Goal: Task Accomplishment & Management: Manage account settings

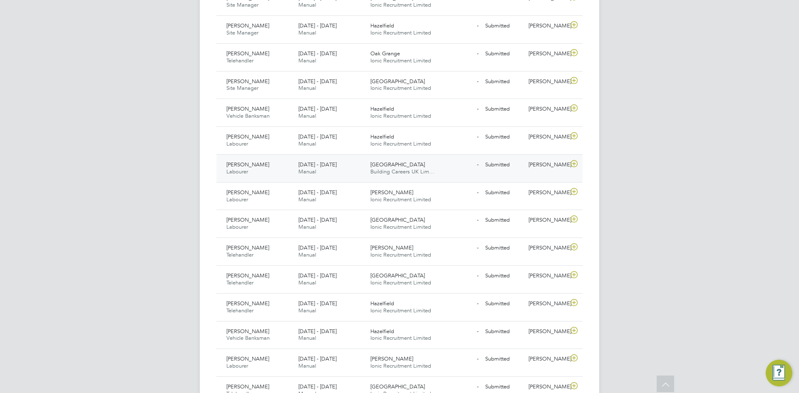
click at [571, 166] on icon at bounding box center [574, 164] width 10 height 7
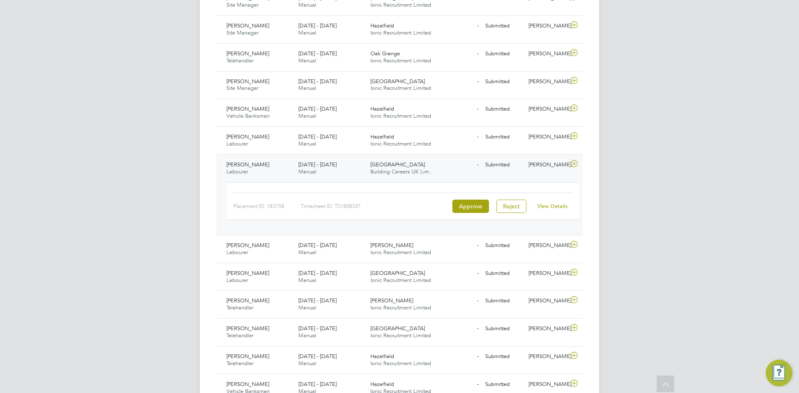
click at [567, 207] on div "View Details" at bounding box center [552, 206] width 41 height 13
click at [559, 207] on link "View Details" at bounding box center [552, 206] width 30 height 7
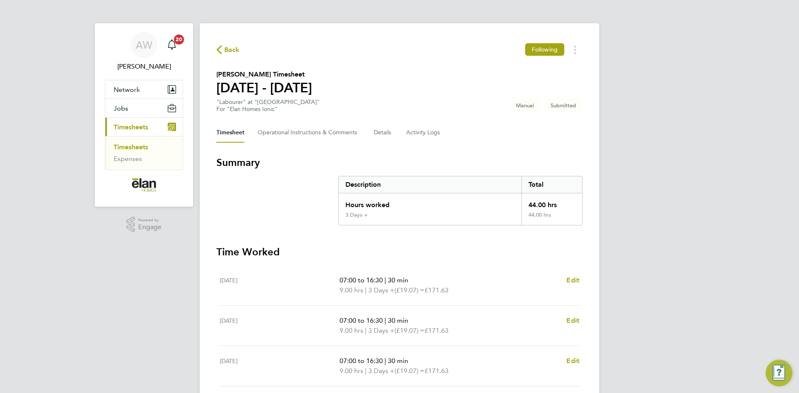
drag, startPoint x: 281, startPoint y: 143, endPoint x: 286, endPoint y: 148, distance: 7.9
click at [281, 143] on div "Back Following Tony Turner's Timesheet 18 - 24 Aug 2025 "Labourer" at "Balmoral…" at bounding box center [399, 305] width 399 height 564
click at [289, 130] on Comments-tab "Operational Instructions & Comments" at bounding box center [308, 133] width 103 height 20
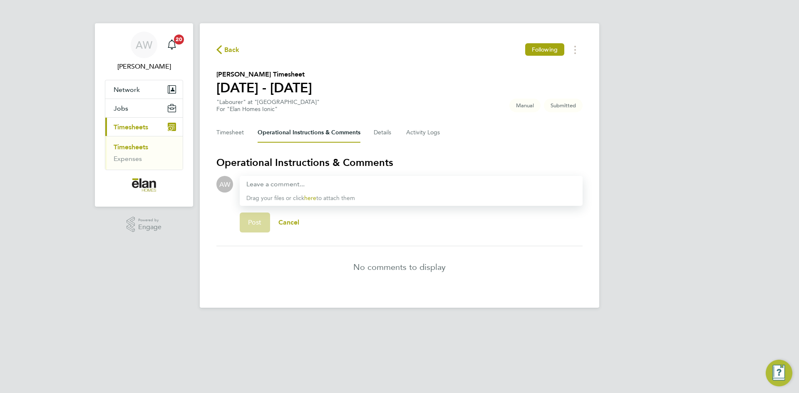
click at [269, 187] on div at bounding box center [410, 184] width 329 height 10
paste div
click at [248, 220] on span "Post" at bounding box center [255, 222] width 14 height 8
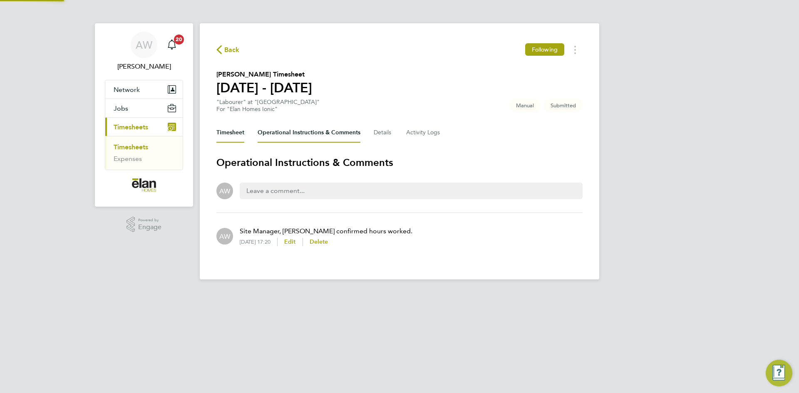
click at [228, 136] on button "Timesheet" at bounding box center [230, 133] width 28 height 20
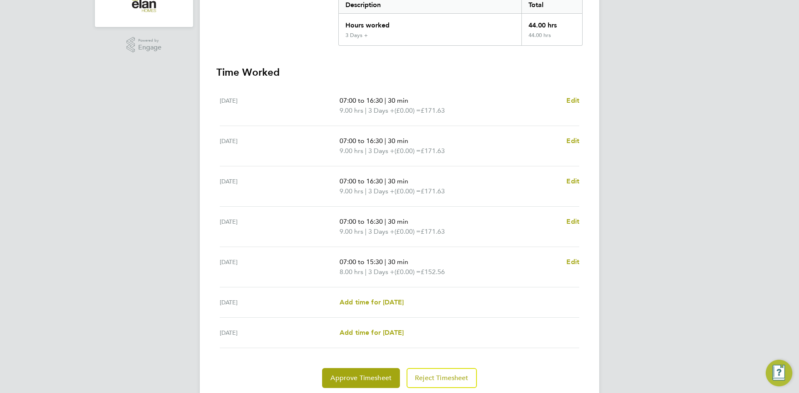
scroll to position [208, 0]
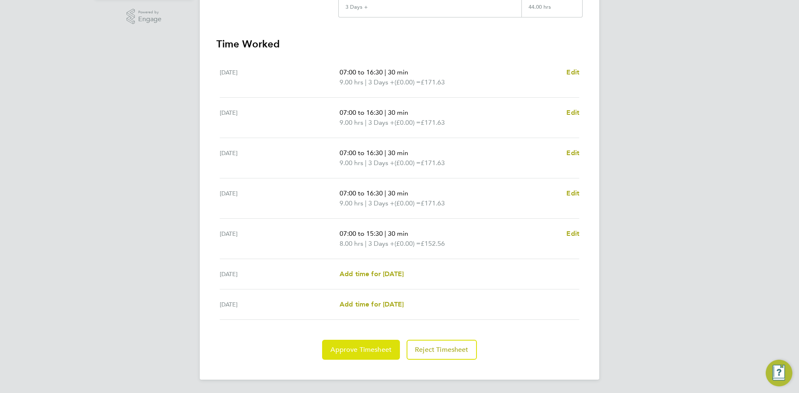
click at [363, 348] on span "Approve Timesheet" at bounding box center [360, 350] width 61 height 8
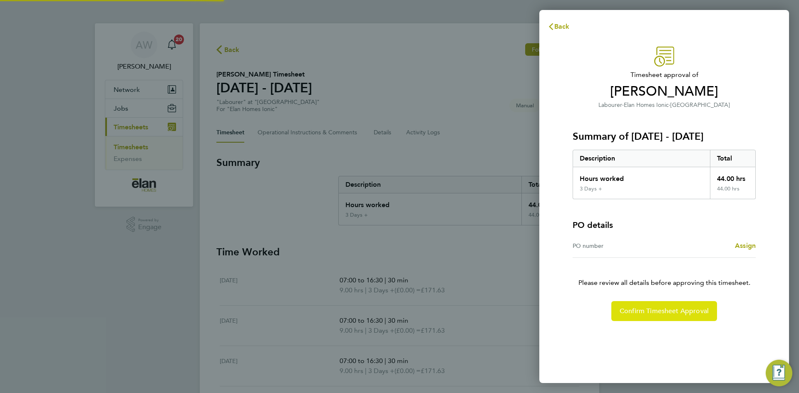
click at [640, 313] on span "Confirm Timesheet Approval" at bounding box center [663, 311] width 89 height 8
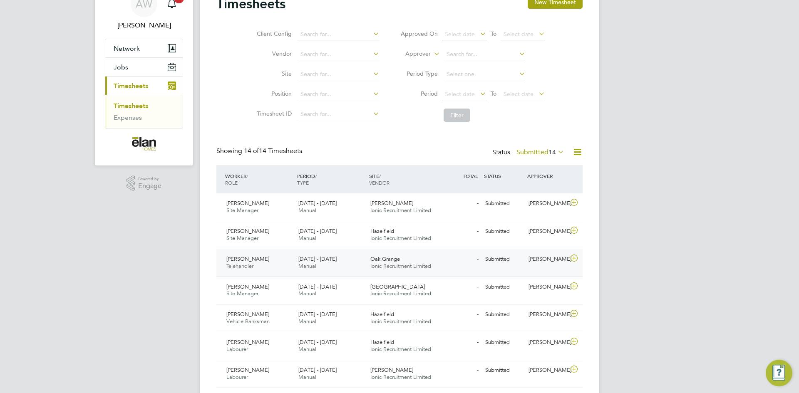
scroll to position [42, 0]
click at [573, 203] on icon at bounding box center [574, 202] width 10 height 7
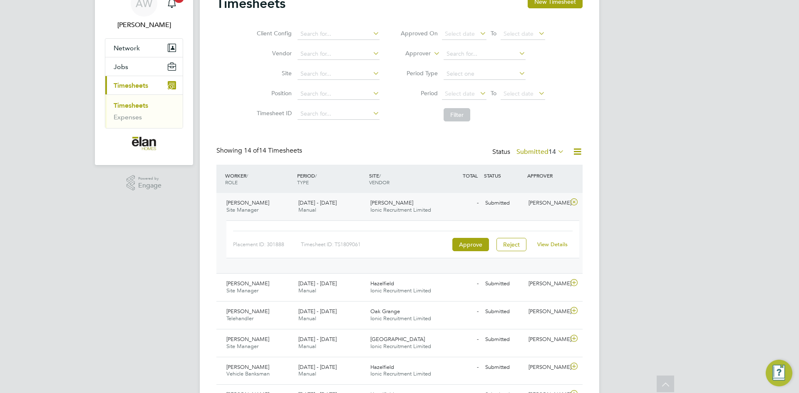
click at [555, 245] on link "View Details" at bounding box center [552, 244] width 30 height 7
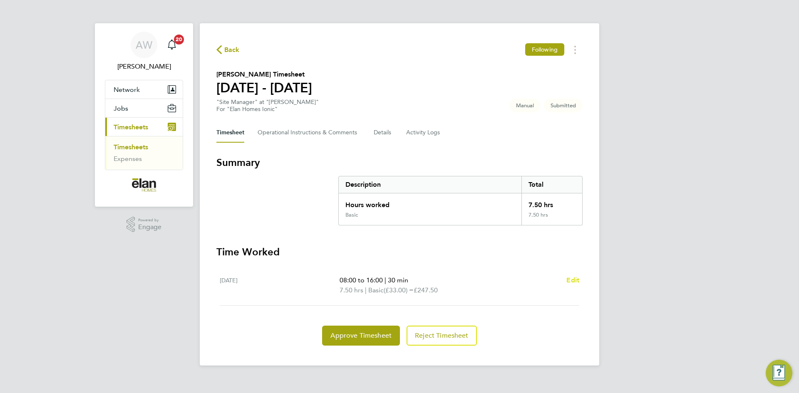
click at [575, 278] on span "Edit" at bounding box center [572, 280] width 13 height 8
select select "30"
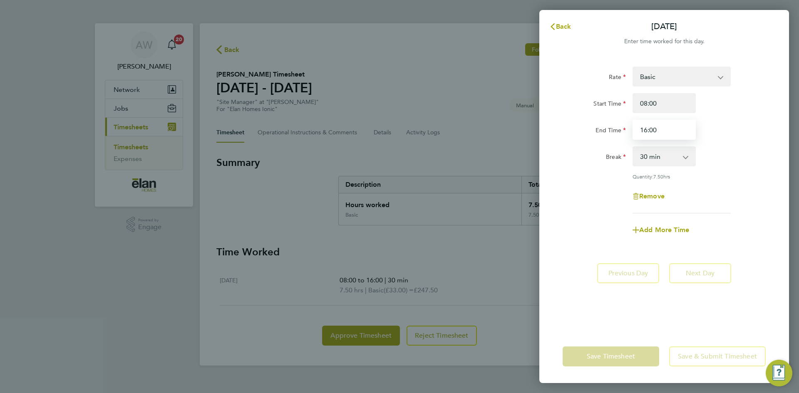
click at [671, 128] on input "16:00" at bounding box center [663, 130] width 63 height 20
type input "15:30"
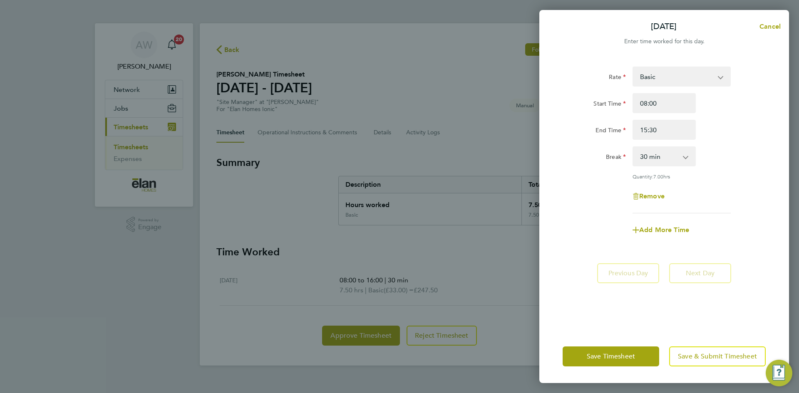
click at [581, 232] on div "Add More Time" at bounding box center [664, 230] width 210 height 20
click at [626, 356] on span "Save Timesheet" at bounding box center [610, 356] width 48 height 8
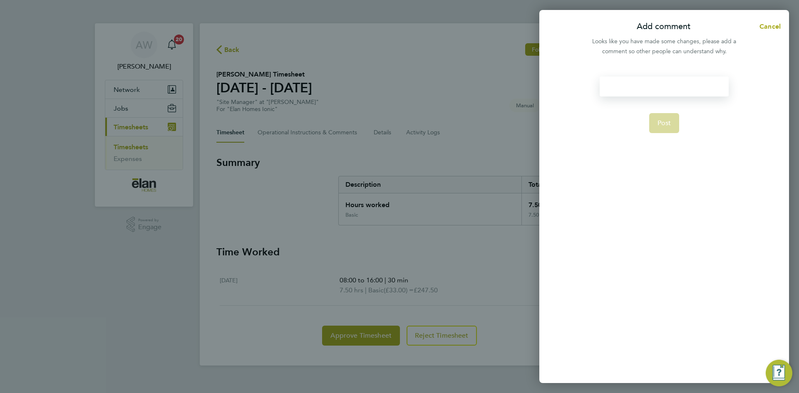
click at [649, 86] on div at bounding box center [663, 87] width 129 height 20
click at [667, 135] on span "Post" at bounding box center [664, 133] width 14 height 8
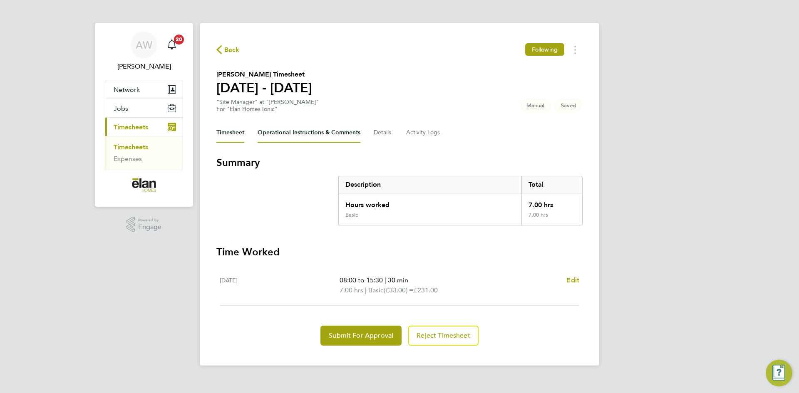
click at [277, 125] on Comments-tab "Operational Instructions & Comments" at bounding box center [308, 133] width 103 height 20
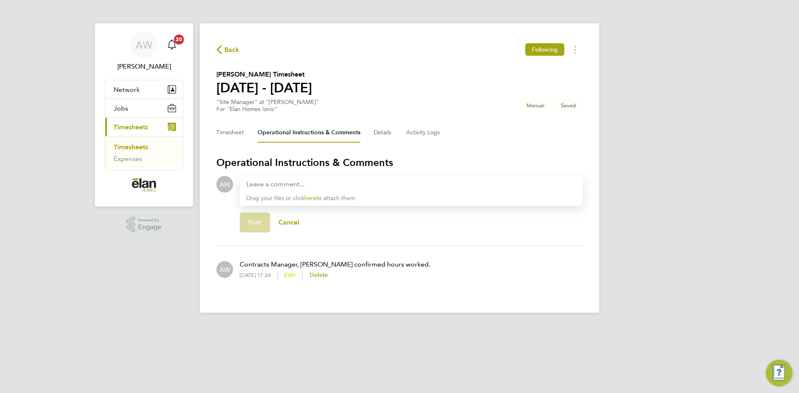
click at [296, 277] on span "Edit" at bounding box center [290, 275] width 12 height 7
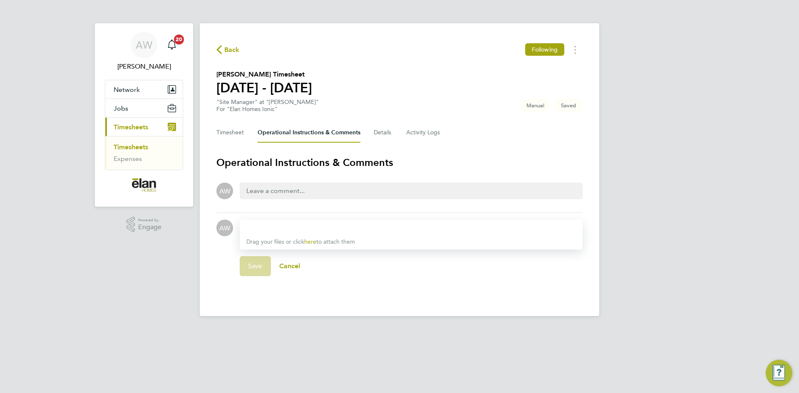
click at [352, 229] on div at bounding box center [410, 228] width 329 height 10
click at [291, 266] on span "Cancel" at bounding box center [289, 266] width 21 height 8
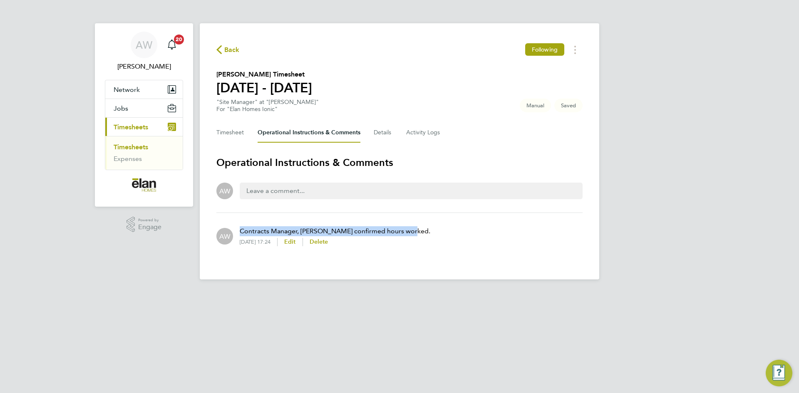
drag, startPoint x: 412, startPoint y: 233, endPoint x: 224, endPoint y: 235, distance: 188.0
click at [224, 235] on div "AW Contracts Manager, Mike Cook confirmed hours worked. 26 Aug 2025, 17:24 Edit…" at bounding box center [399, 236] width 366 height 33
copy div "W Contracts Manager, Mike Cook confirmed hours worked."
click at [437, 270] on div "Back Following Steven Robinson's Timesheet 18 - 24 Aug 2025 "Site Manager" at "…" at bounding box center [399, 151] width 399 height 256
drag, startPoint x: 425, startPoint y: 236, endPoint x: 247, endPoint y: 235, distance: 178.4
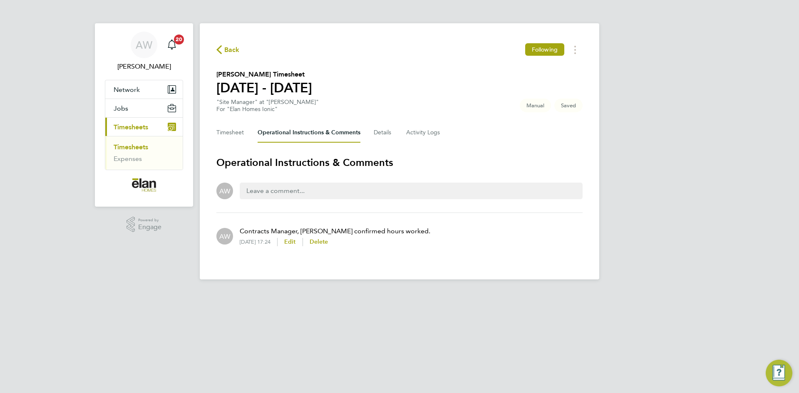
click at [247, 235] on div "AW Contracts Manager, Mike Cook confirmed hours worked. 26 Aug 2025, 17:24 Edit…" at bounding box center [399, 236] width 366 height 33
click at [413, 288] on app-footer at bounding box center [399, 285] width 399 height 13
drag, startPoint x: 413, startPoint y: 233, endPoint x: 240, endPoint y: 230, distance: 173.9
click at [240, 230] on div "AW Contracts Manager, Mike Cook confirmed hours worked. 26 Aug 2025, 17:24 Edit…" at bounding box center [399, 236] width 366 height 33
copy p "Contracts Manager, [PERSON_NAME] confirmed hours worked."
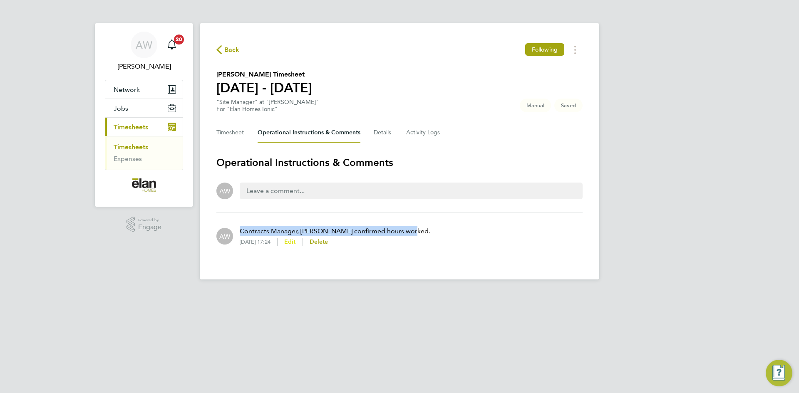
click at [296, 243] on span "Edit" at bounding box center [290, 241] width 12 height 7
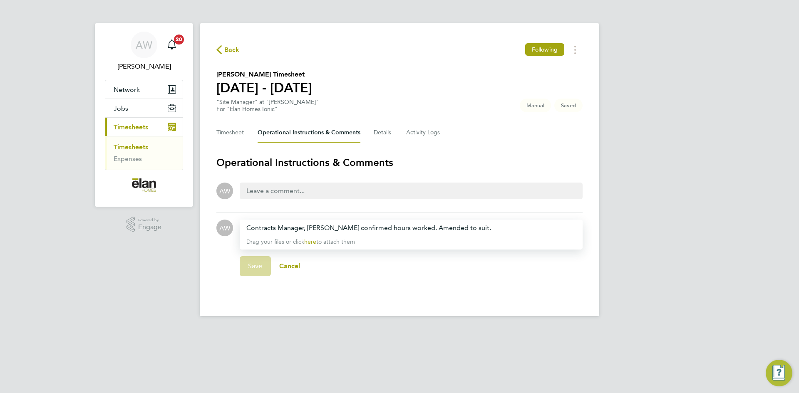
click at [257, 271] on div "Save Cancel" at bounding box center [411, 266] width 343 height 33
click at [289, 266] on span "Cancel" at bounding box center [289, 266] width 21 height 8
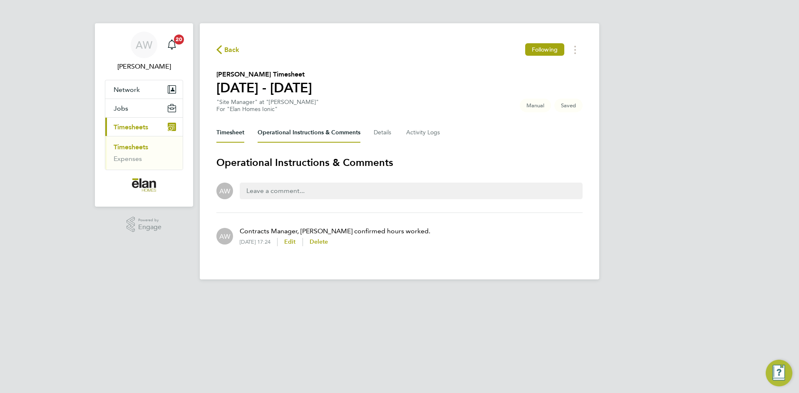
click at [235, 134] on button "Timesheet" at bounding box center [230, 133] width 28 height 20
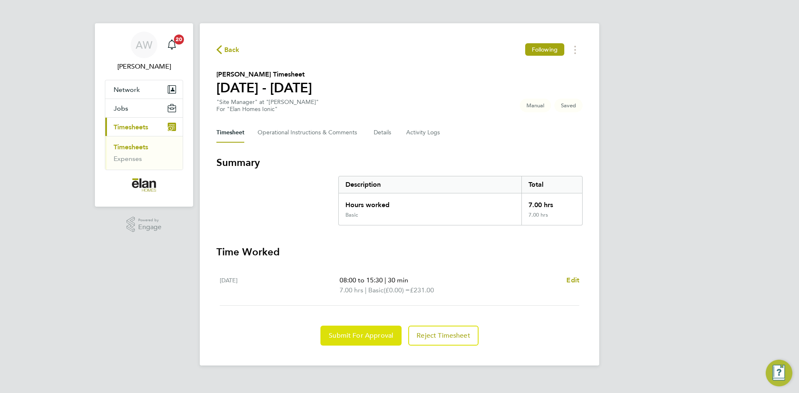
click at [345, 336] on span "Submit For Approval" at bounding box center [361, 335] width 64 height 8
click at [344, 343] on button "Approve Timesheet" at bounding box center [361, 336] width 78 height 20
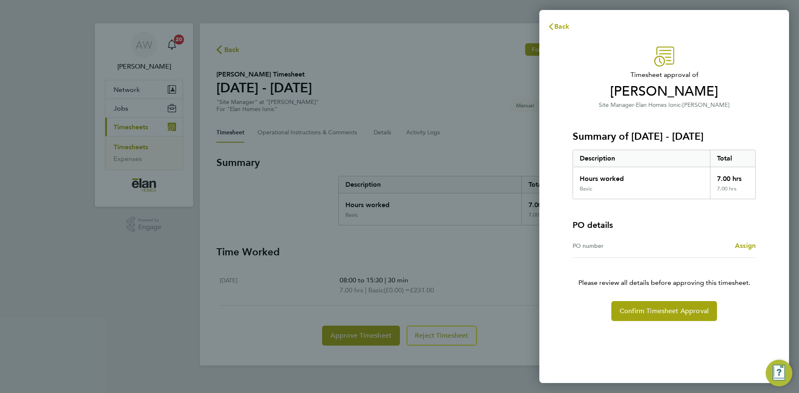
click at [683, 321] on div "Timesheet approval of Steven Robinson Site Manager · Elan Homes Ionic · Garrett…" at bounding box center [664, 210] width 250 height 346
click at [680, 316] on button "Confirm Timesheet Approval" at bounding box center [664, 311] width 106 height 20
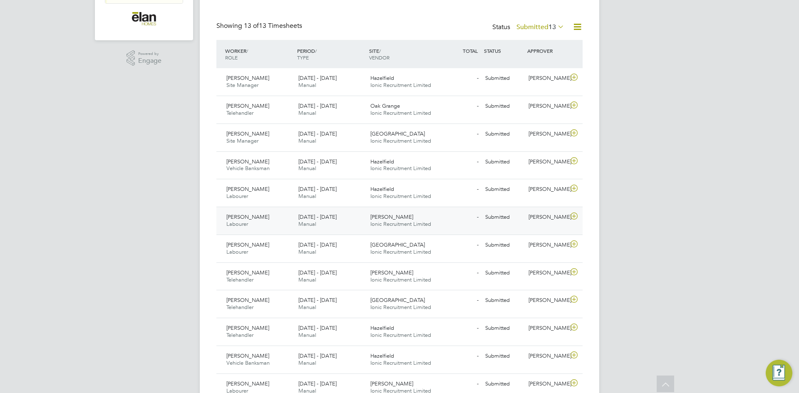
click at [574, 216] on icon at bounding box center [574, 216] width 10 height 7
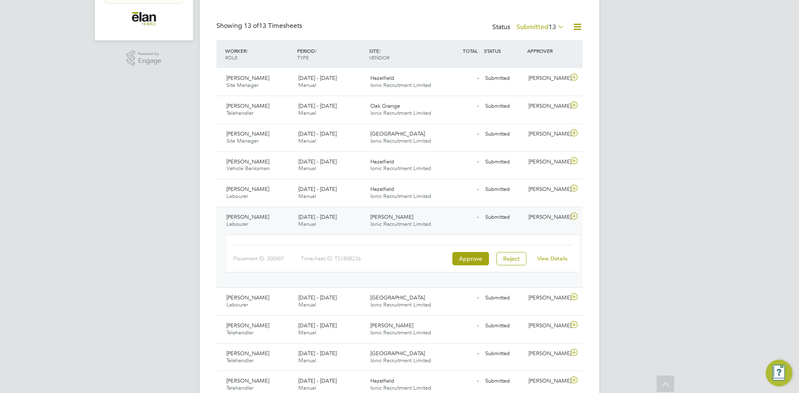
click at [547, 258] on link "View Details" at bounding box center [552, 258] width 30 height 7
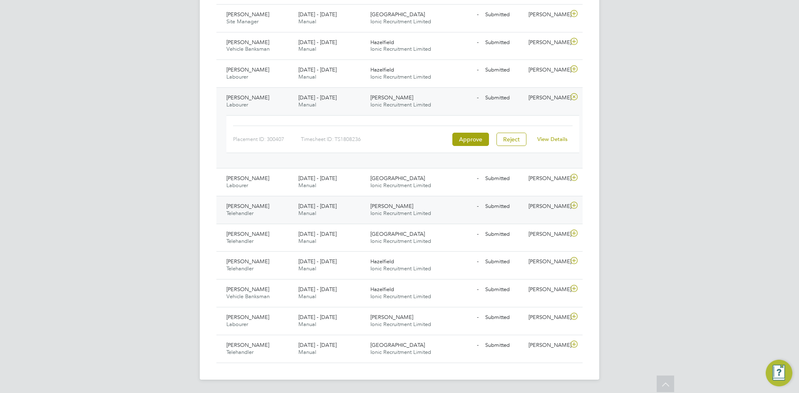
click at [573, 206] on icon at bounding box center [574, 205] width 10 height 7
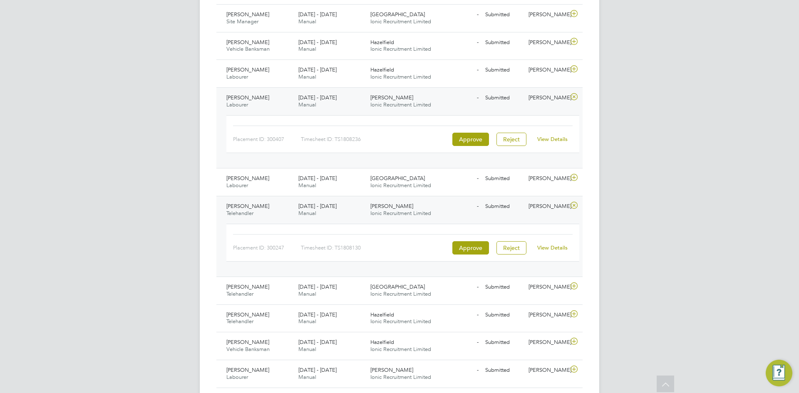
click at [551, 248] on link "View Details" at bounding box center [552, 247] width 30 height 7
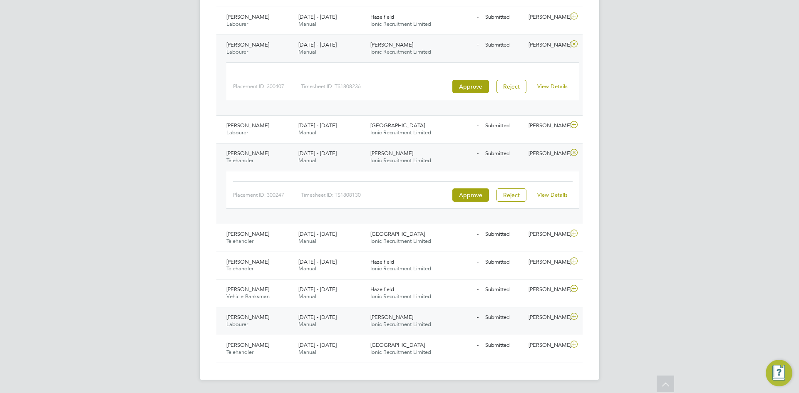
click at [574, 316] on icon at bounding box center [574, 316] width 10 height 7
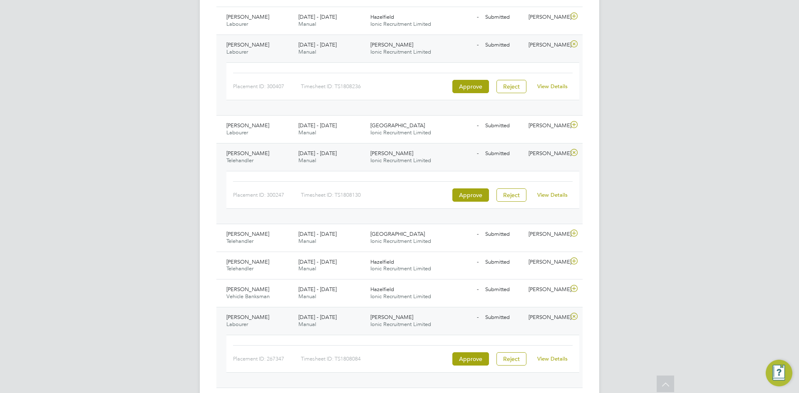
click at [542, 363] on div "View Details" at bounding box center [552, 358] width 41 height 13
click at [559, 358] on link "View Details" at bounding box center [552, 358] width 30 height 7
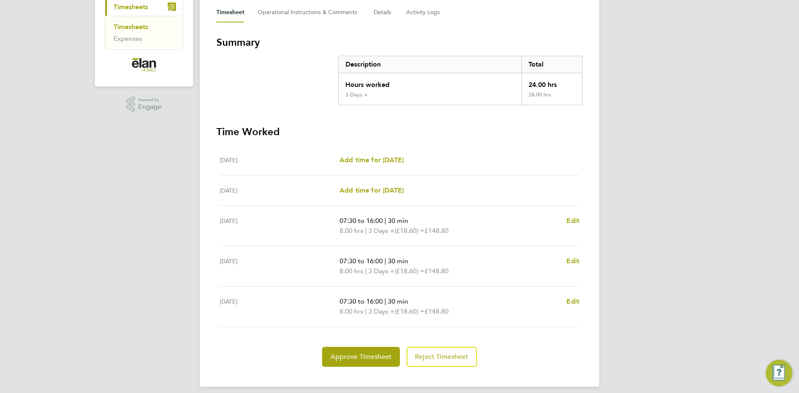
scroll to position [125, 0]
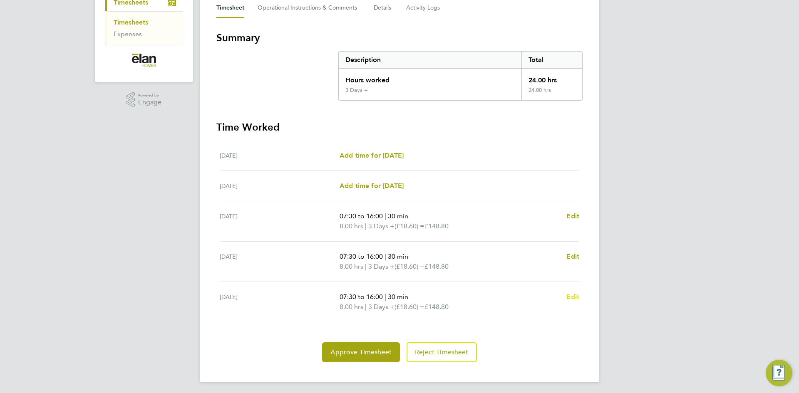
click at [572, 297] on span "Edit" at bounding box center [572, 297] width 13 height 8
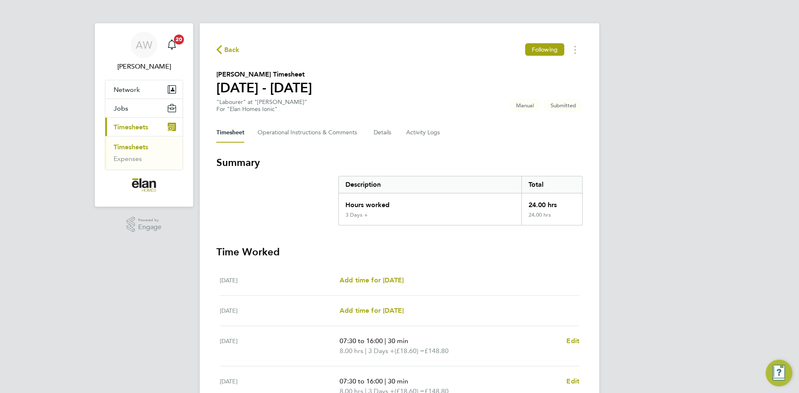
select select "30"
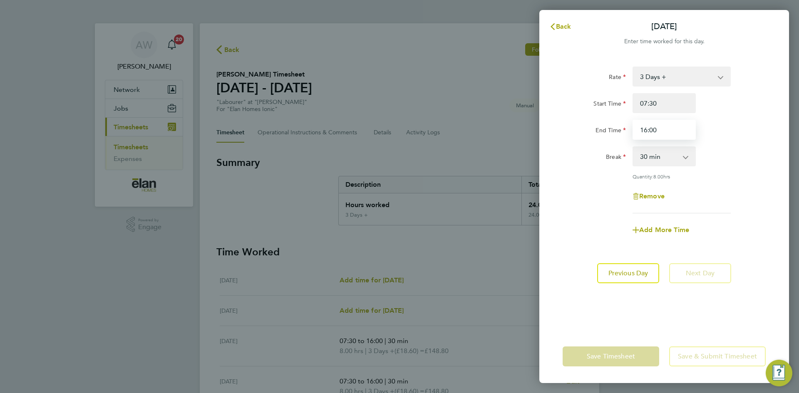
drag, startPoint x: 666, startPoint y: 130, endPoint x: 547, endPoint y: 129, distance: 119.8
click at [553, 129] on div "Rate 3 Days + 3 Days - Start Time 07:30 End Time 16:00 Break 0 min 15 min 30 mi…" at bounding box center [664, 193] width 250 height 273
type input "14:30"
click at [741, 205] on div "Remove" at bounding box center [664, 196] width 210 height 20
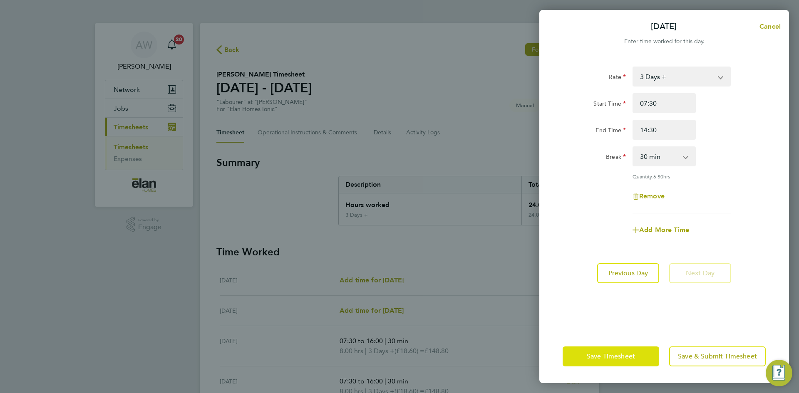
click at [632, 361] on button "Save Timesheet" at bounding box center [610, 356] width 96 height 20
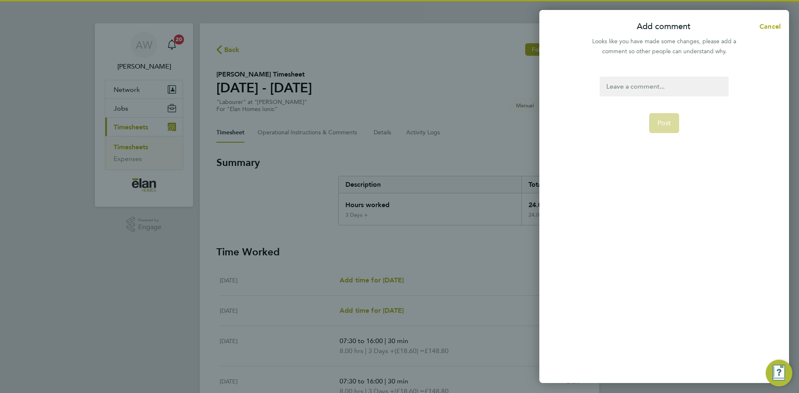
click at [649, 92] on div at bounding box center [663, 87] width 129 height 20
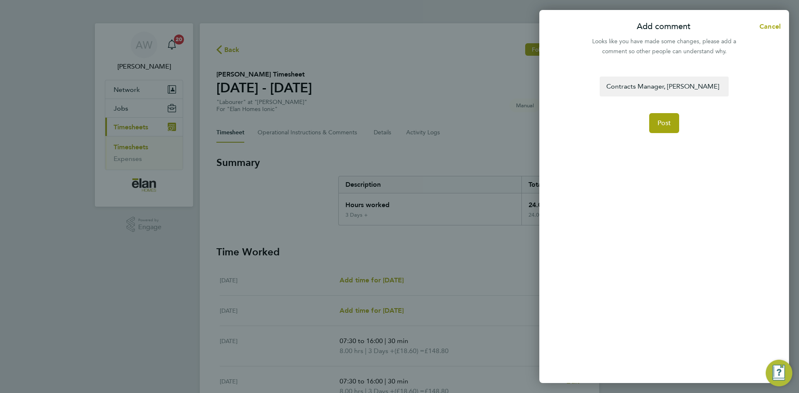
click at [707, 93] on div "Contracts Manager, [PERSON_NAME]" at bounding box center [663, 87] width 129 height 20
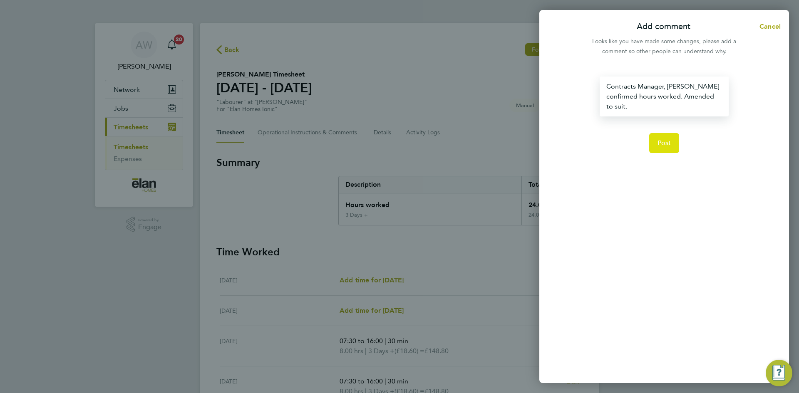
click at [663, 150] on button "Post" at bounding box center [664, 143] width 30 height 20
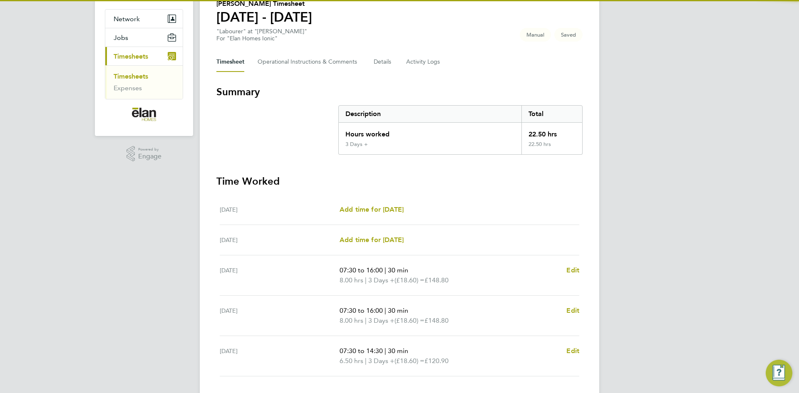
scroll to position [127, 0]
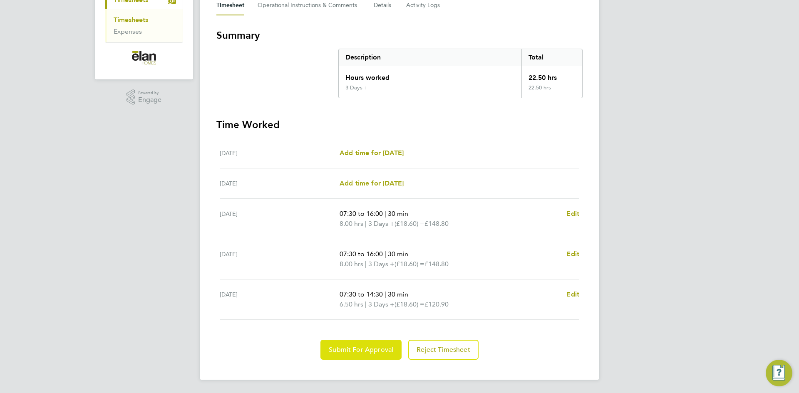
click at [344, 355] on button "Submit For Approval" at bounding box center [360, 350] width 81 height 20
click at [367, 351] on span "Approve Timesheet" at bounding box center [360, 350] width 61 height 8
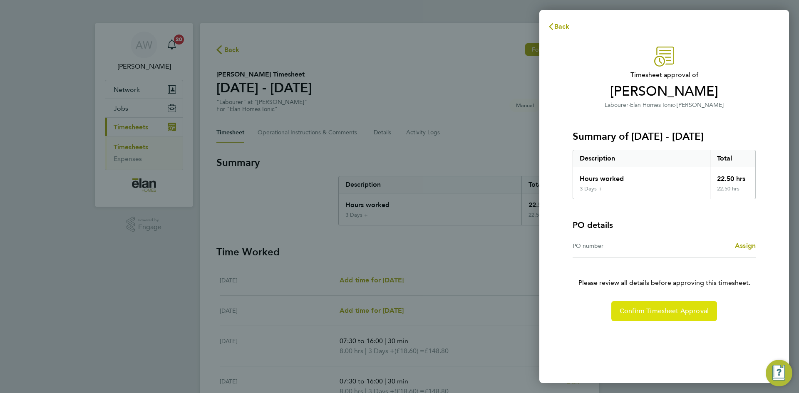
click at [658, 312] on span "Confirm Timesheet Approval" at bounding box center [663, 311] width 89 height 8
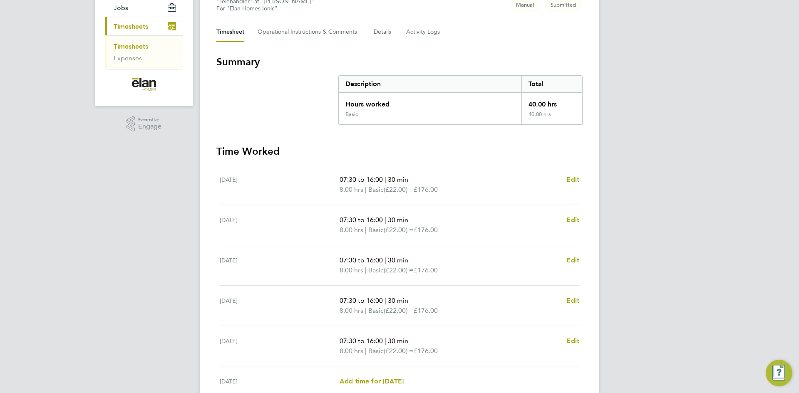
scroll to position [125, 0]
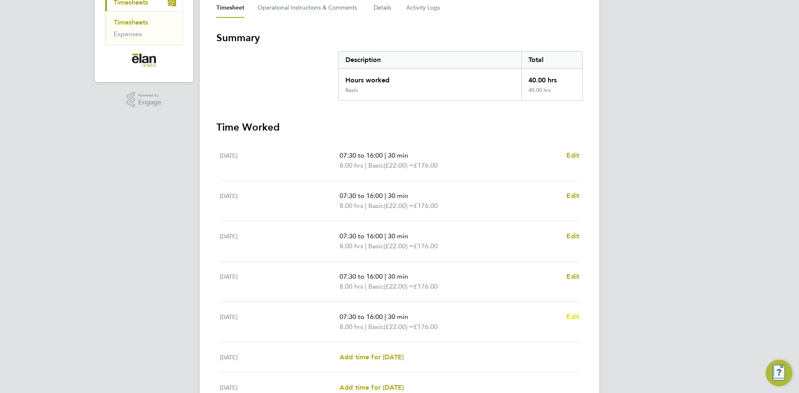
click at [579, 317] on span "Edit" at bounding box center [572, 317] width 13 height 8
select select "30"
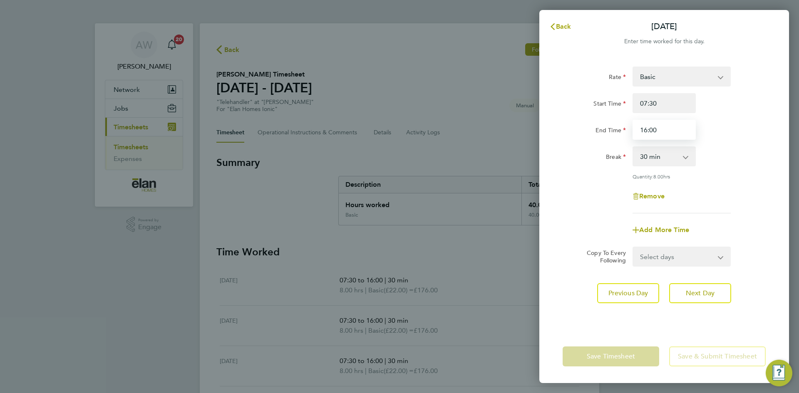
drag, startPoint x: 663, startPoint y: 136, endPoint x: 489, endPoint y: 136, distance: 173.9
click at [493, 136] on div "Back Fri 22 Aug Enter time worked for this day. Rate Basic Start Time 07:30 End…" at bounding box center [399, 196] width 799 height 393
type input "15:30"
click at [707, 197] on div "Remove" at bounding box center [664, 196] width 210 height 20
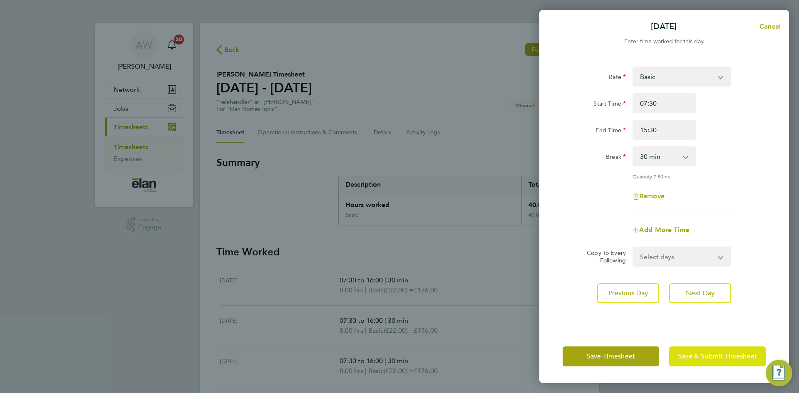
click at [703, 356] on span "Save & Submit Timesheet" at bounding box center [717, 356] width 79 height 8
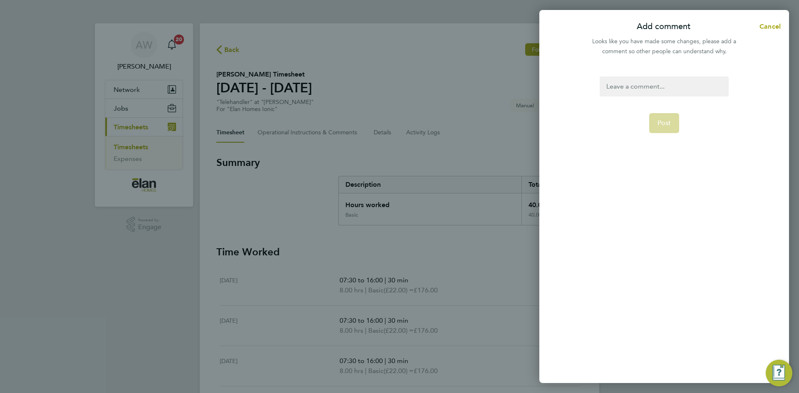
click at [627, 82] on div at bounding box center [663, 87] width 129 height 20
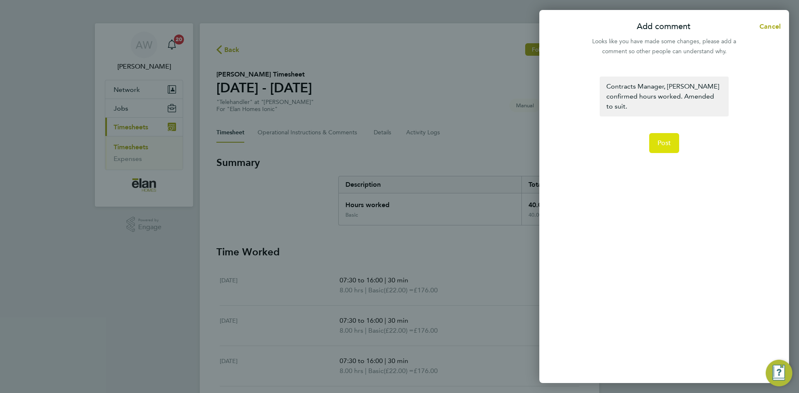
click at [659, 138] on button "Post" at bounding box center [664, 143] width 30 height 20
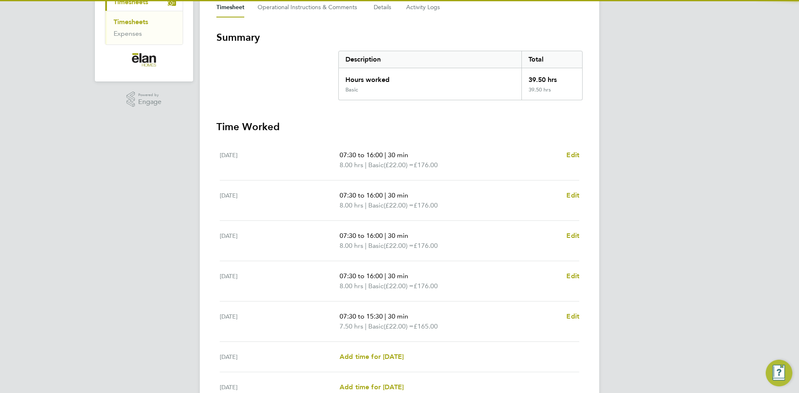
scroll to position [208, 0]
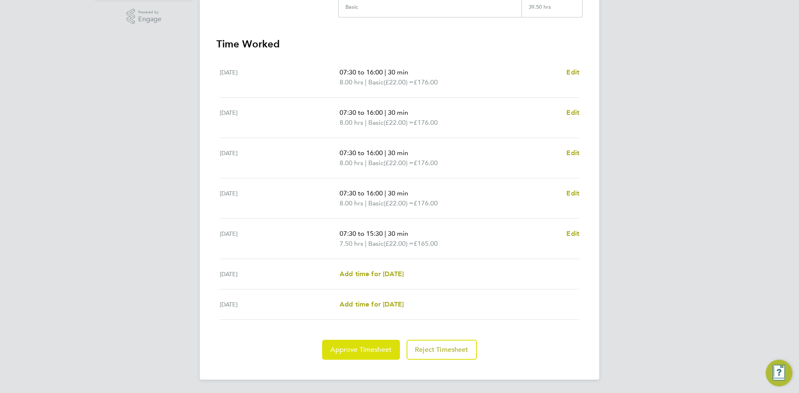
click at [361, 353] on span "Approve Timesheet" at bounding box center [360, 350] width 61 height 8
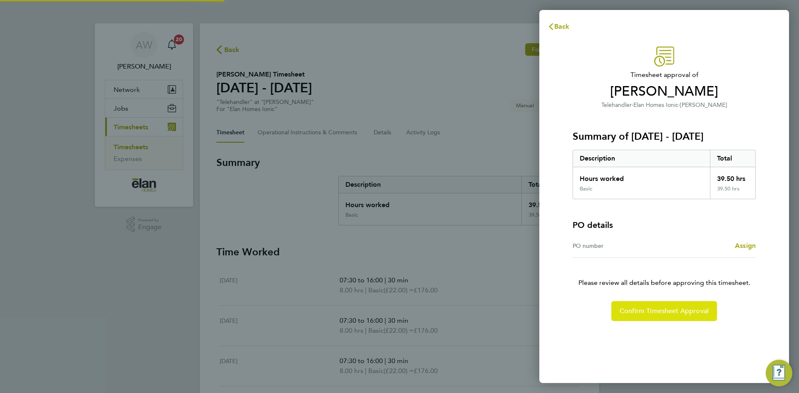
click at [664, 313] on span "Confirm Timesheet Approval" at bounding box center [663, 311] width 89 height 8
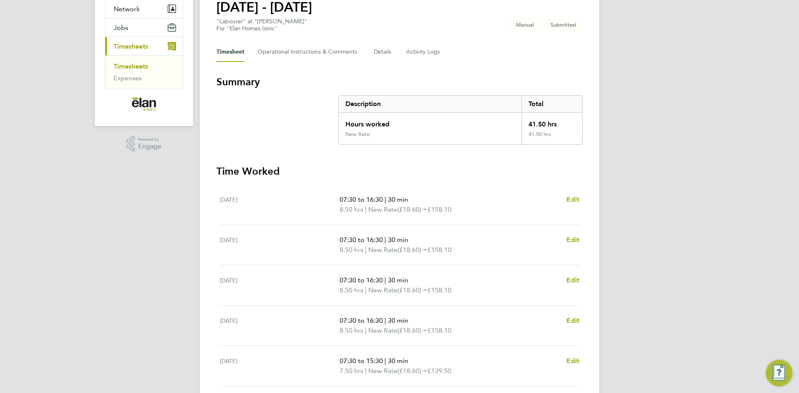
scroll to position [208, 0]
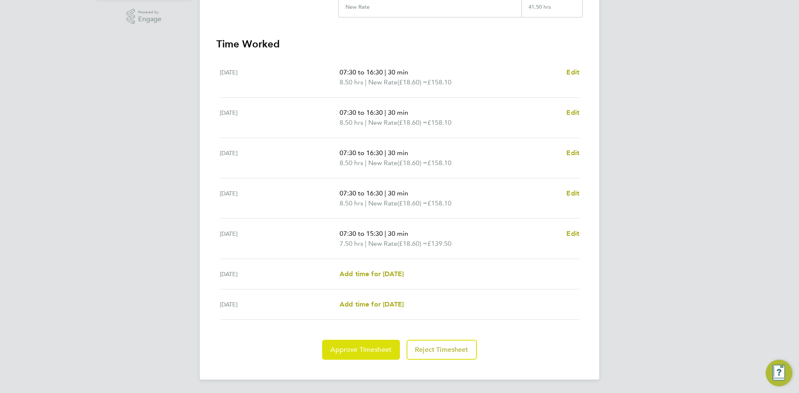
click at [365, 354] on span "Approve Timesheet" at bounding box center [360, 350] width 61 height 8
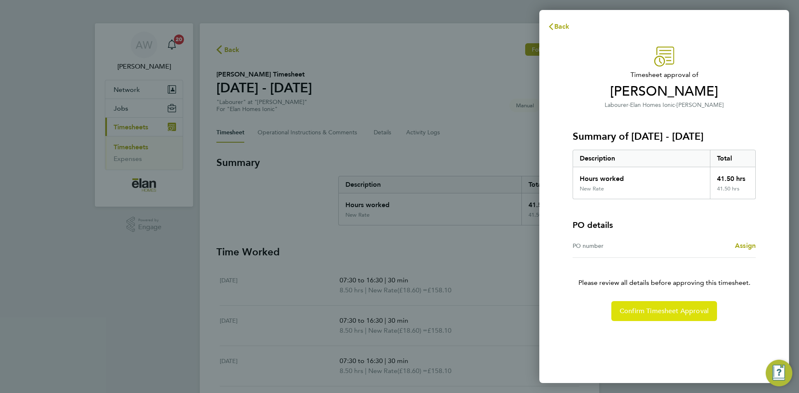
click at [654, 309] on span "Confirm Timesheet Approval" at bounding box center [663, 311] width 89 height 8
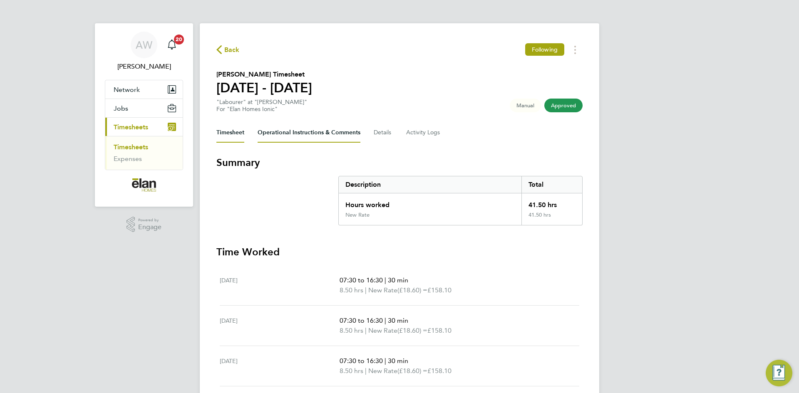
click at [305, 132] on Comments-tab "Operational Instructions & Comments" at bounding box center [308, 133] width 103 height 20
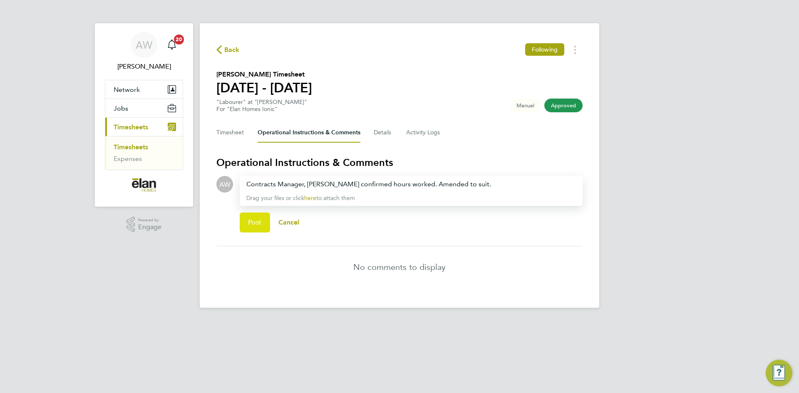
click at [249, 226] on span "Post" at bounding box center [255, 222] width 14 height 8
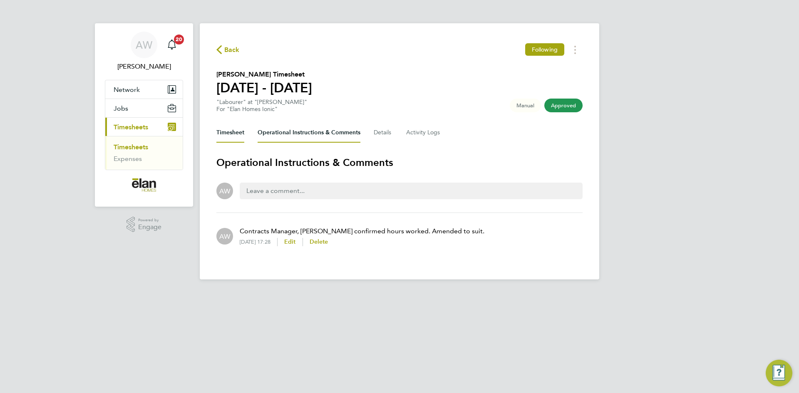
click at [235, 136] on button "Timesheet" at bounding box center [230, 133] width 28 height 20
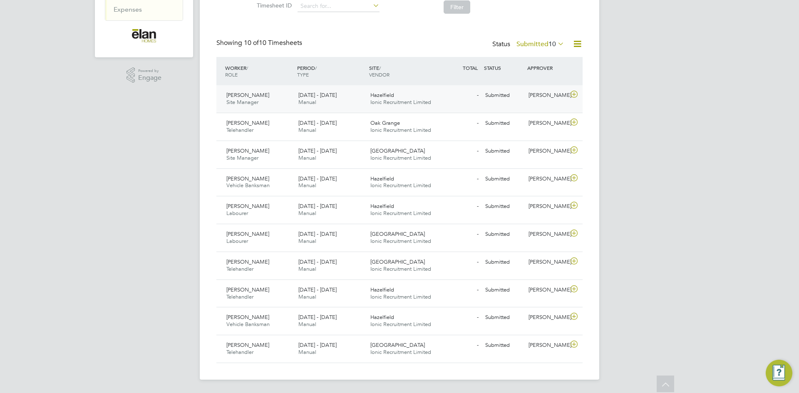
click at [574, 95] on icon at bounding box center [574, 94] width 10 height 7
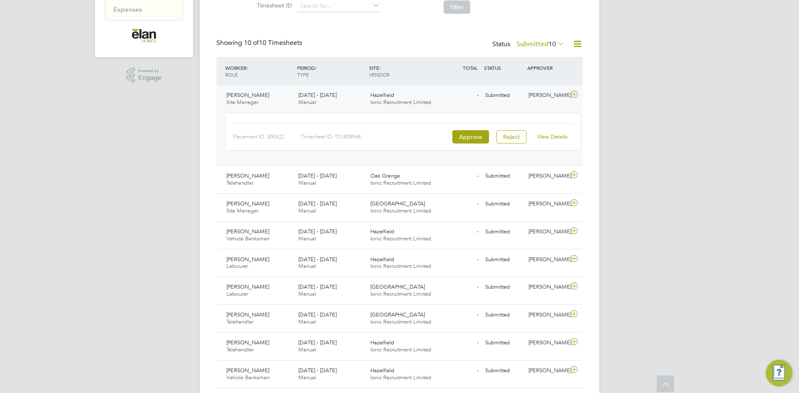
click at [551, 139] on link "View Details" at bounding box center [552, 136] width 30 height 7
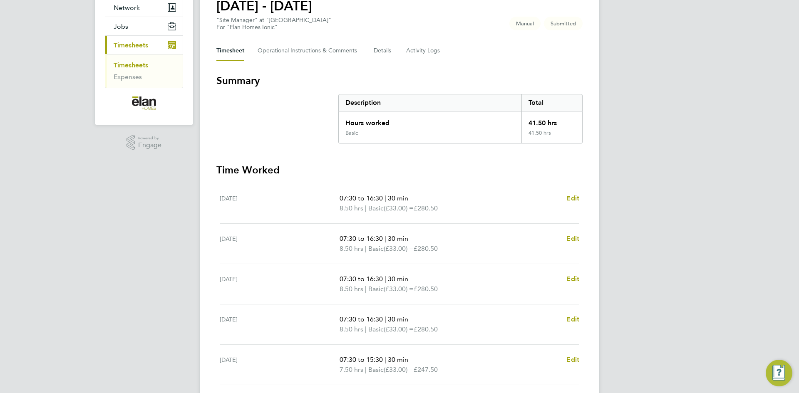
scroll to position [147, 0]
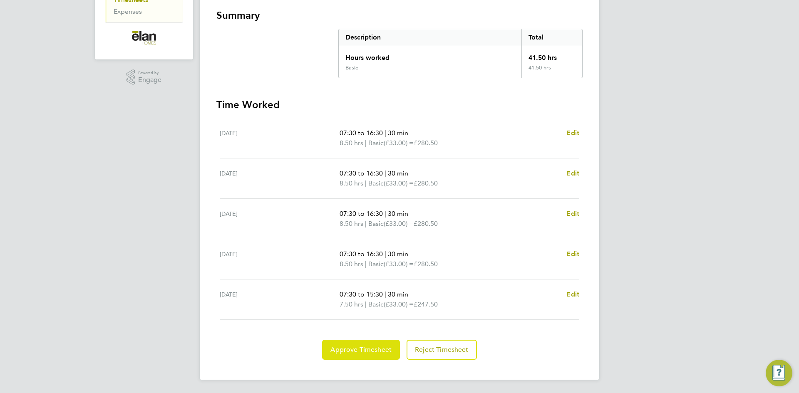
click at [384, 349] on span "Approve Timesheet" at bounding box center [360, 350] width 61 height 8
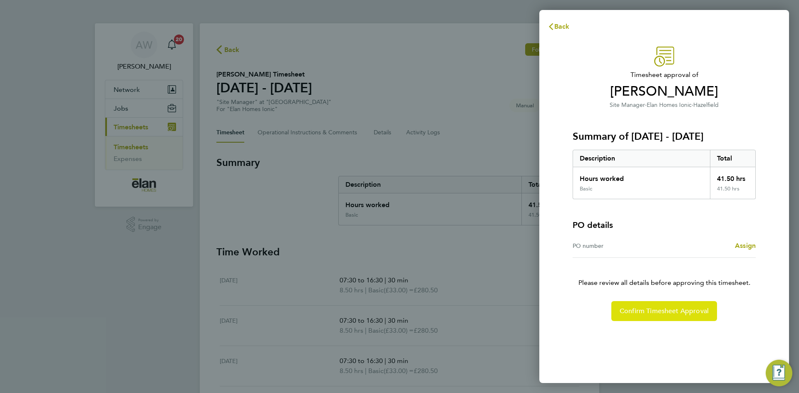
click at [660, 312] on span "Confirm Timesheet Approval" at bounding box center [663, 311] width 89 height 8
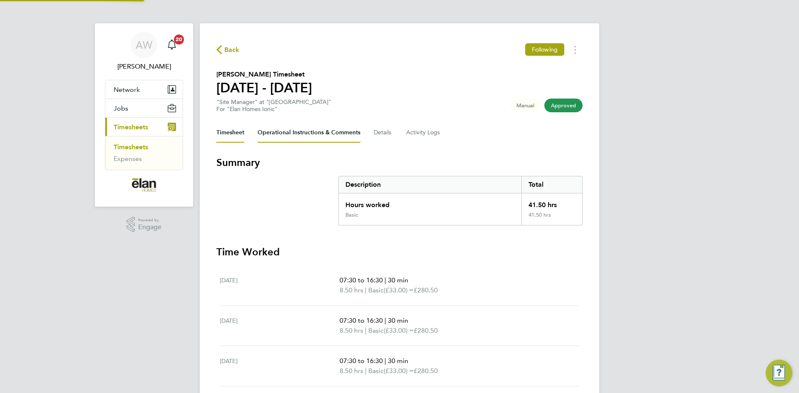
click at [297, 134] on Comments-tab "Operational Instructions & Comments" at bounding box center [308, 133] width 103 height 20
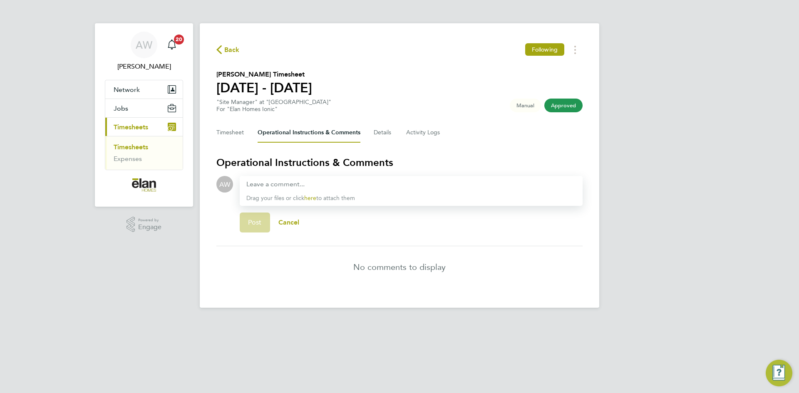
click at [308, 178] on div "Drag your files or click here to attach them" at bounding box center [411, 191] width 343 height 30
click at [299, 186] on div at bounding box center [410, 184] width 329 height 10
click at [265, 185] on div at bounding box center [410, 184] width 329 height 10
paste div
drag, startPoint x: 407, startPoint y: 178, endPoint x: 14, endPoint y: 168, distance: 393.2
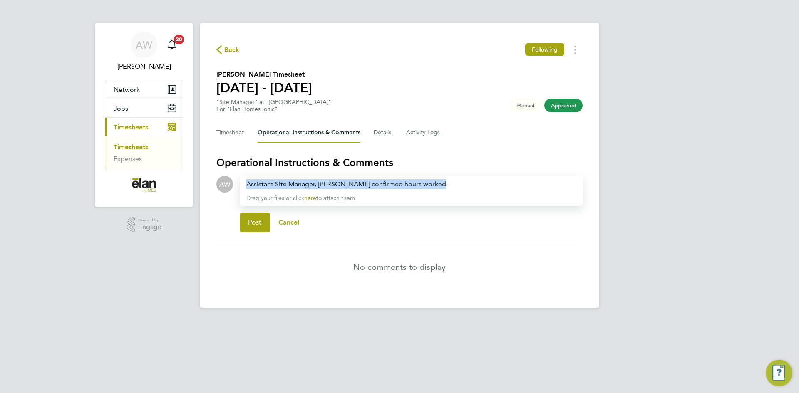
click at [14, 169] on div "AW Alex Williams Notifications 20 Applications: Network Sites Jobs Placements C…" at bounding box center [399, 160] width 799 height 321
copy span "Assistant Site Manager, Carl Silgram confirmed hours worked."
click at [249, 229] on button "Post" at bounding box center [255, 223] width 30 height 20
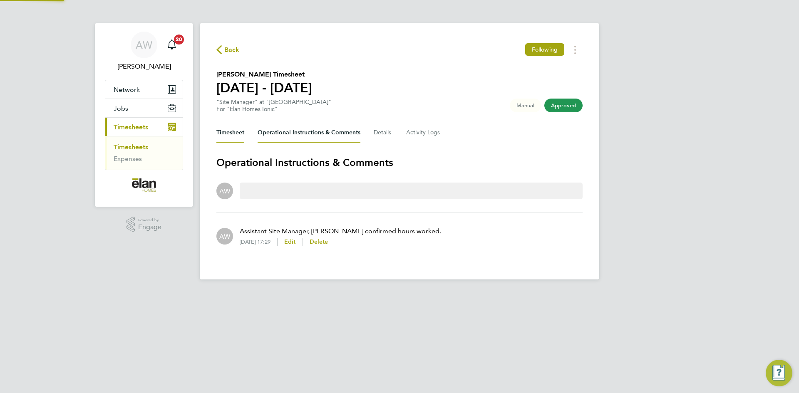
click at [222, 140] on button "Timesheet" at bounding box center [230, 133] width 28 height 20
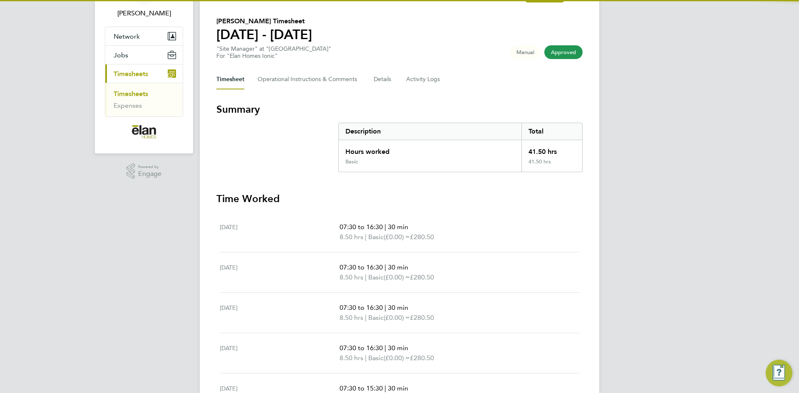
scroll to position [107, 0]
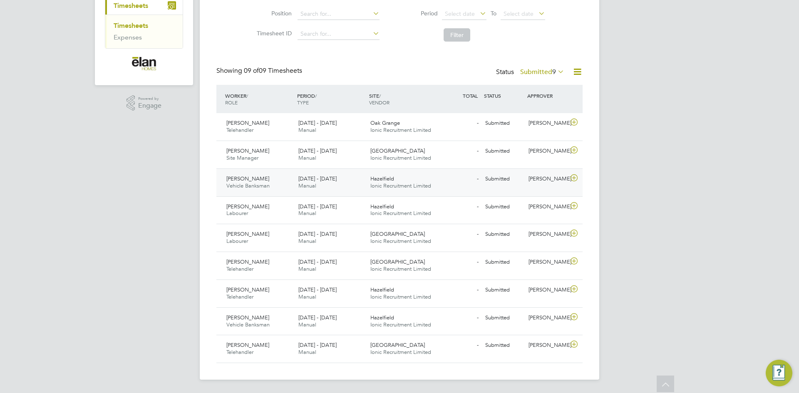
click at [574, 179] on icon at bounding box center [574, 178] width 10 height 7
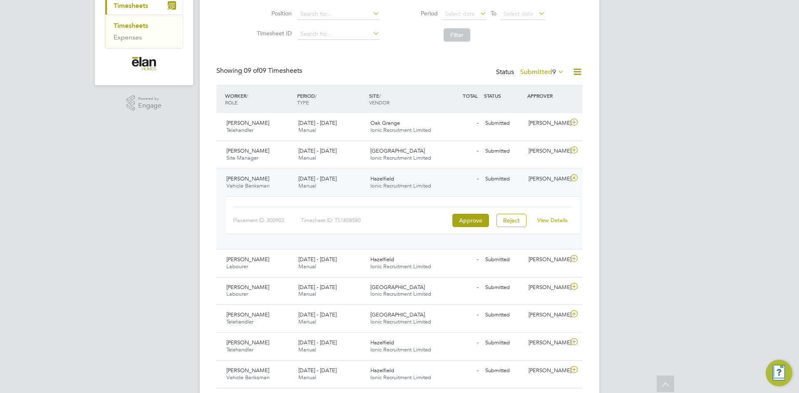
click at [557, 223] on link "View Details" at bounding box center [552, 220] width 30 height 7
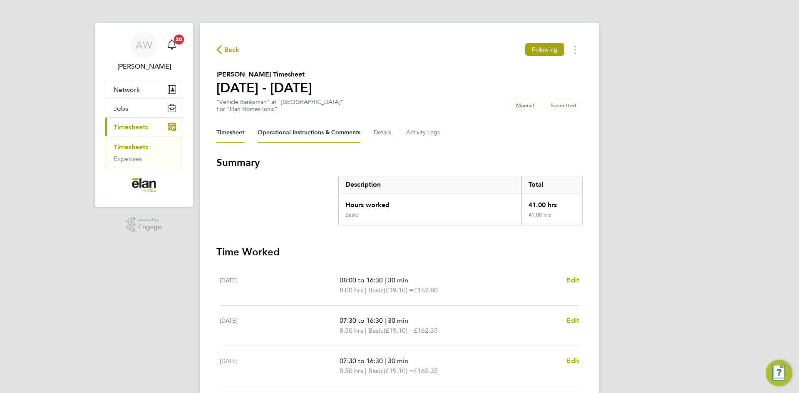
click at [308, 132] on Comments-tab "Operational Instructions & Comments" at bounding box center [308, 133] width 103 height 20
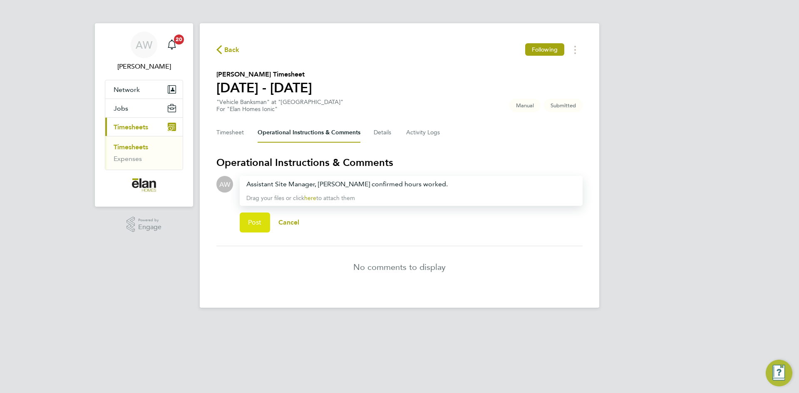
click at [243, 218] on button "Post" at bounding box center [255, 223] width 30 height 20
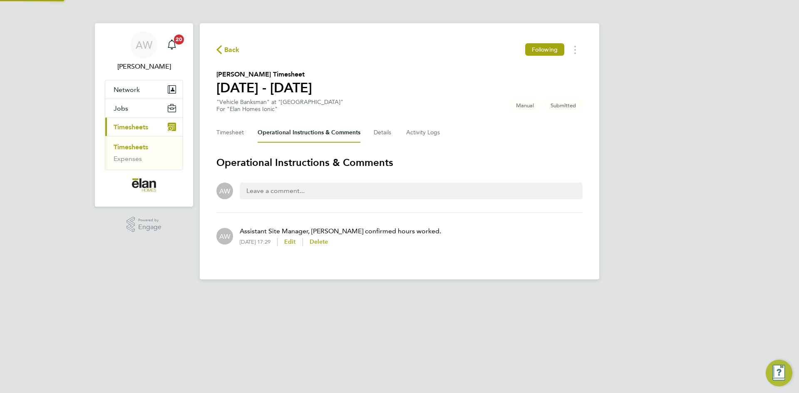
click at [228, 121] on div "Back Following Gurjit Singh's Timesheet 18 - 24 Aug 2025 "Vehicle Banksman" at …" at bounding box center [399, 151] width 399 height 256
click at [230, 135] on button "Timesheet" at bounding box center [230, 133] width 28 height 20
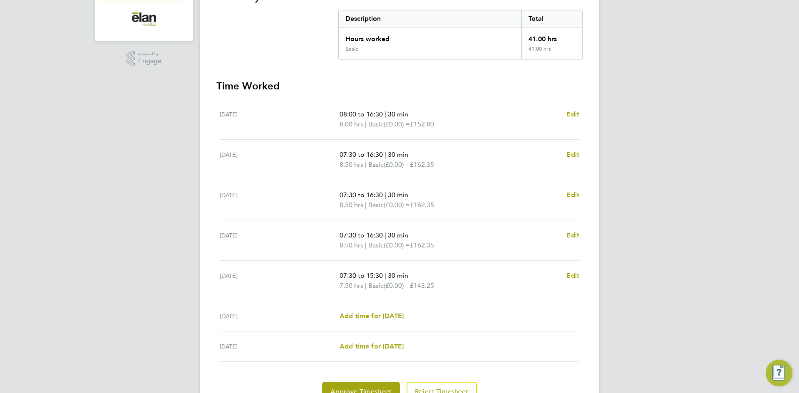
scroll to position [208, 0]
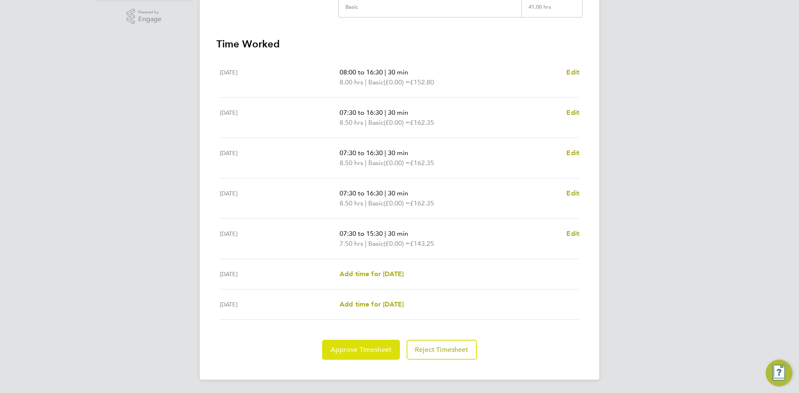
click at [382, 354] on button "Approve Timesheet" at bounding box center [361, 350] width 78 height 20
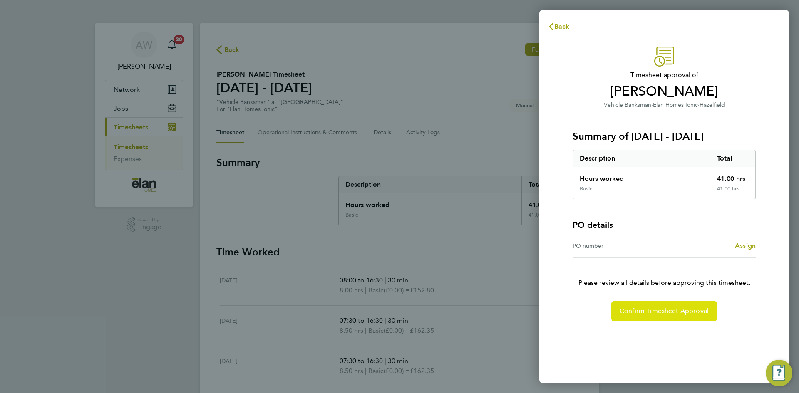
click at [661, 313] on span "Confirm Timesheet Approval" at bounding box center [663, 311] width 89 height 8
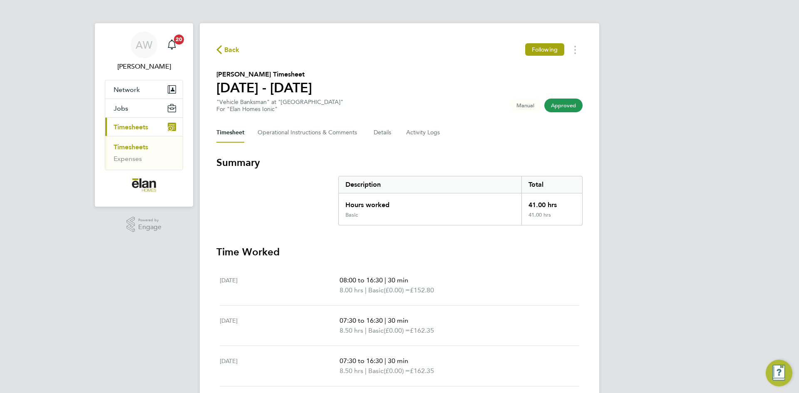
click at [678, 171] on div "AW Alex Williams Notifications 20 Applications: Network Sites Jobs Placements C…" at bounding box center [399, 280] width 799 height 561
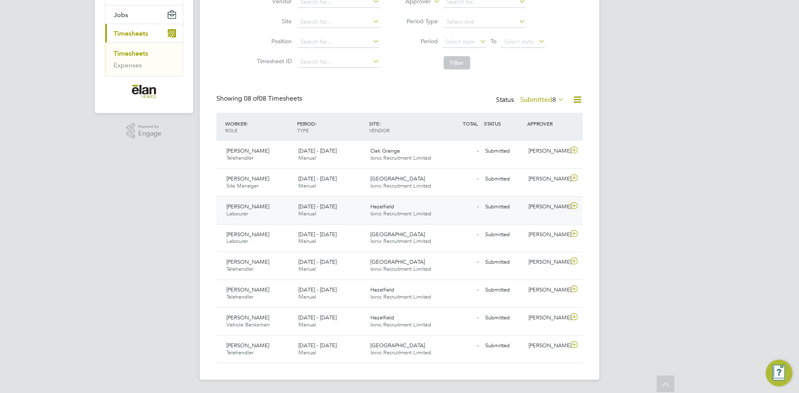
click at [576, 205] on icon at bounding box center [574, 206] width 10 height 7
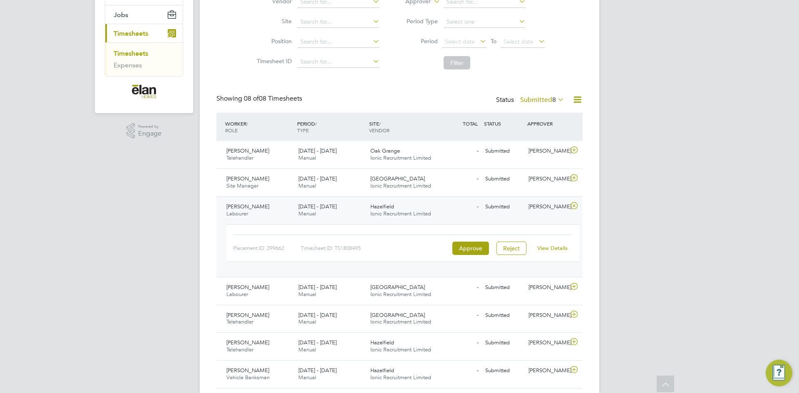
click at [554, 247] on link "View Details" at bounding box center [552, 248] width 30 height 7
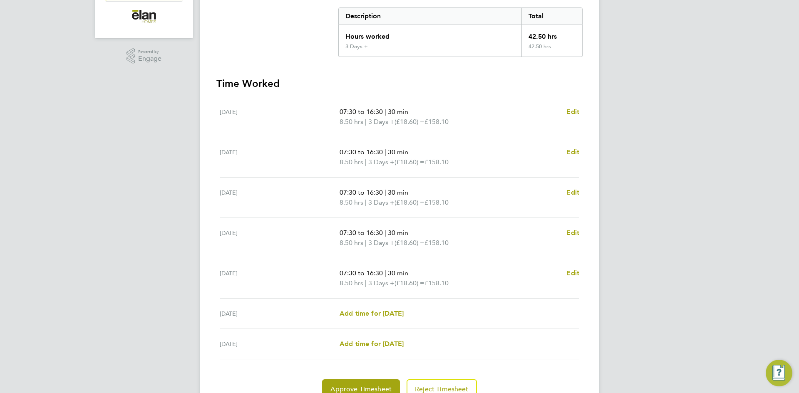
scroll to position [208, 0]
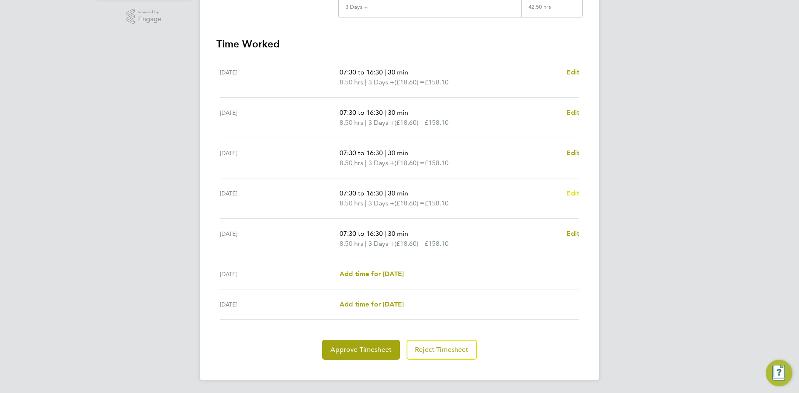
click at [575, 196] on span "Edit" at bounding box center [572, 193] width 13 height 8
select select "30"
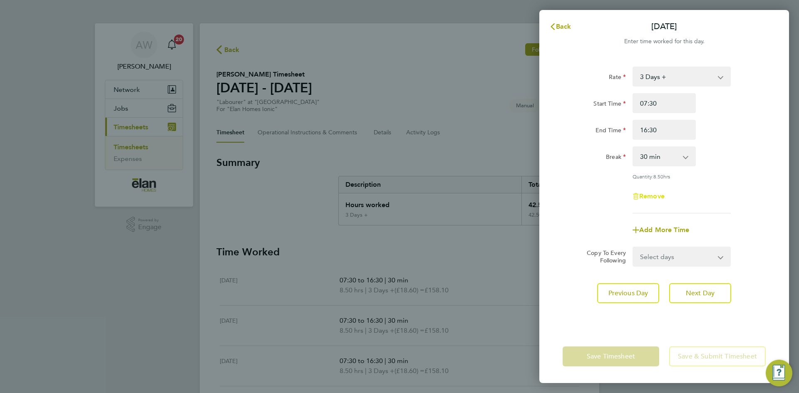
click at [655, 196] on span "Remove" at bounding box center [651, 196] width 25 height 8
select select "null"
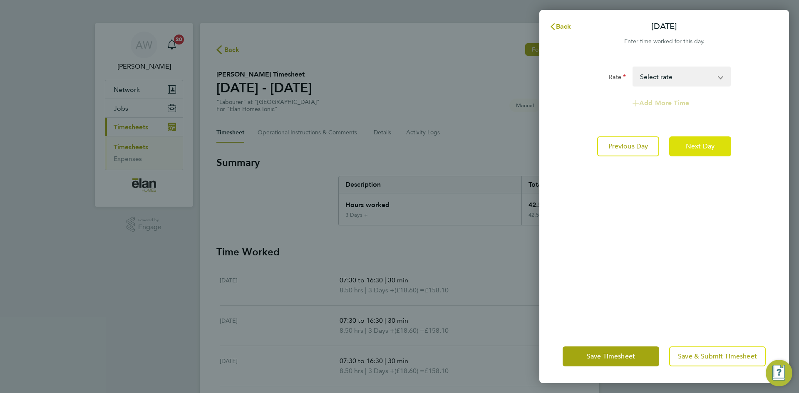
click at [695, 152] on button "Next Day" at bounding box center [700, 146] width 62 height 20
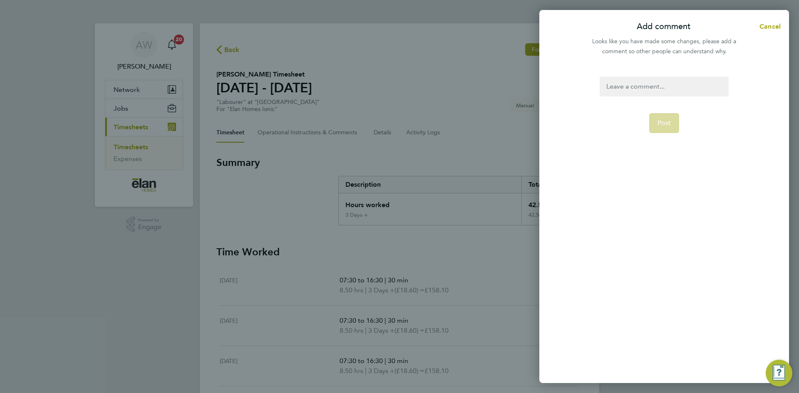
click at [650, 87] on div at bounding box center [663, 87] width 129 height 20
paste div
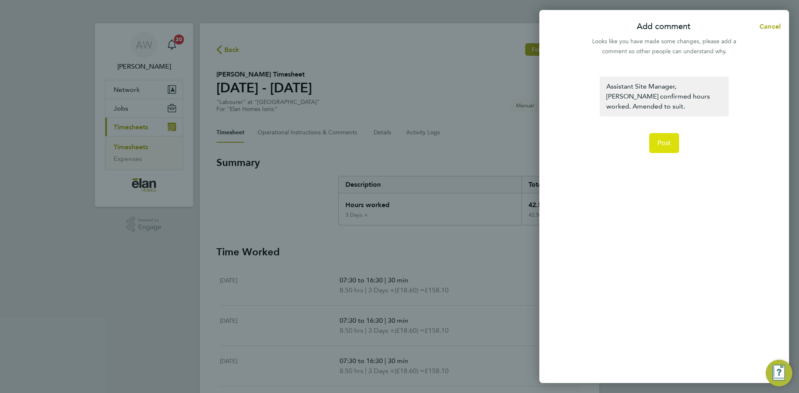
click at [668, 148] on button "Post" at bounding box center [664, 143] width 30 height 20
select select "30"
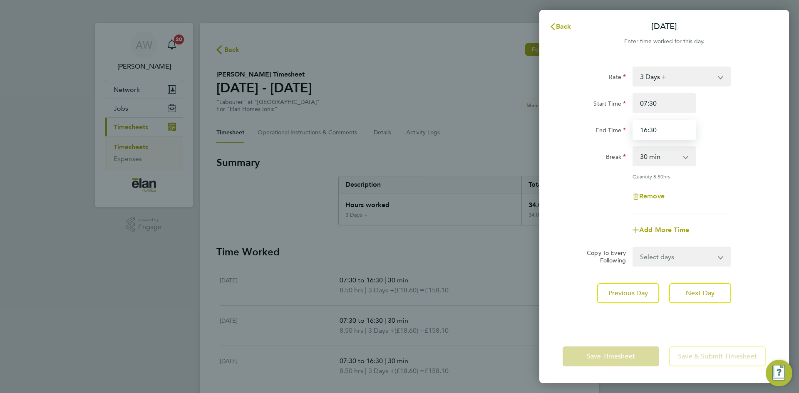
click at [669, 131] on input "16:30" at bounding box center [663, 130] width 63 height 20
type input "16:00"
click at [748, 139] on div "End Time 16:00" at bounding box center [664, 130] width 210 height 20
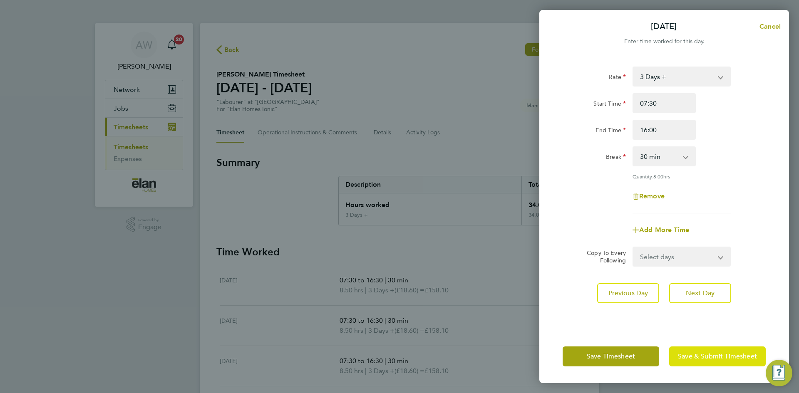
click at [699, 360] on span "Save & Submit Timesheet" at bounding box center [717, 356] width 79 height 8
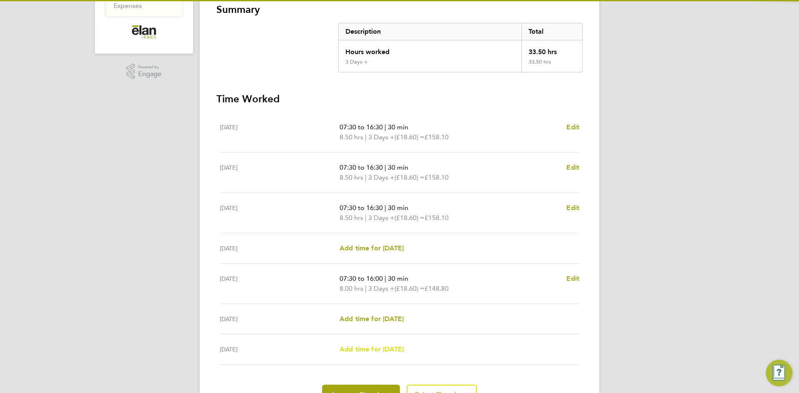
scroll to position [198, 0]
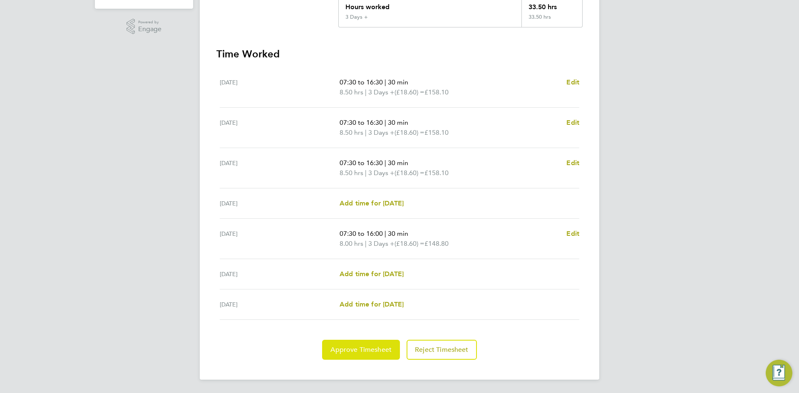
click at [368, 359] on button "Approve Timesheet" at bounding box center [361, 350] width 78 height 20
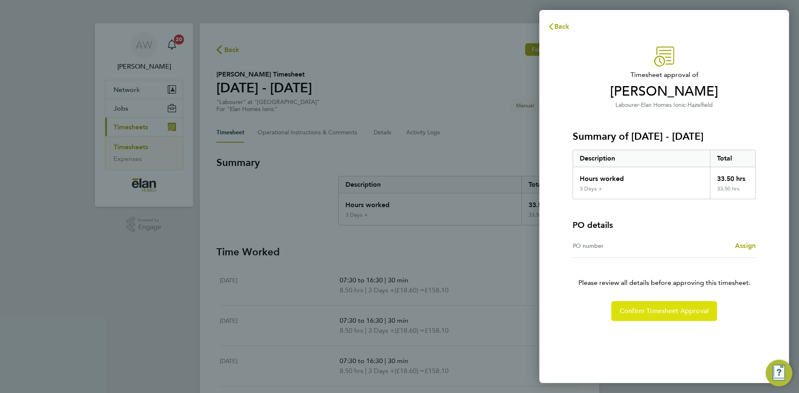
click at [653, 313] on span "Confirm Timesheet Approval" at bounding box center [663, 311] width 89 height 8
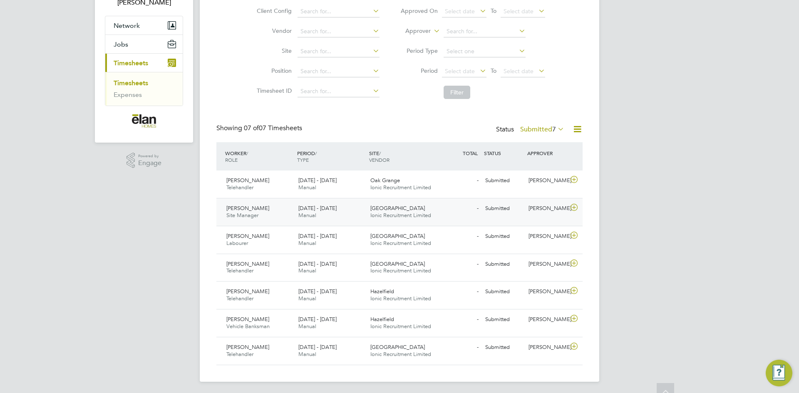
scroll to position [66, 0]
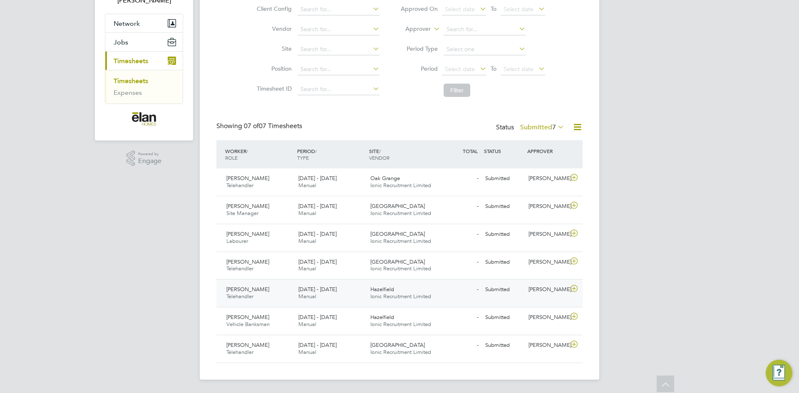
click at [580, 286] on div at bounding box center [575, 289] width 15 height 13
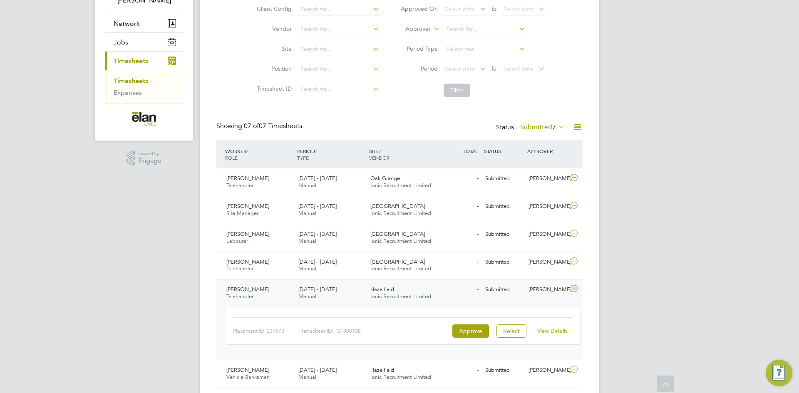
click at [543, 332] on link "View Details" at bounding box center [552, 330] width 30 height 7
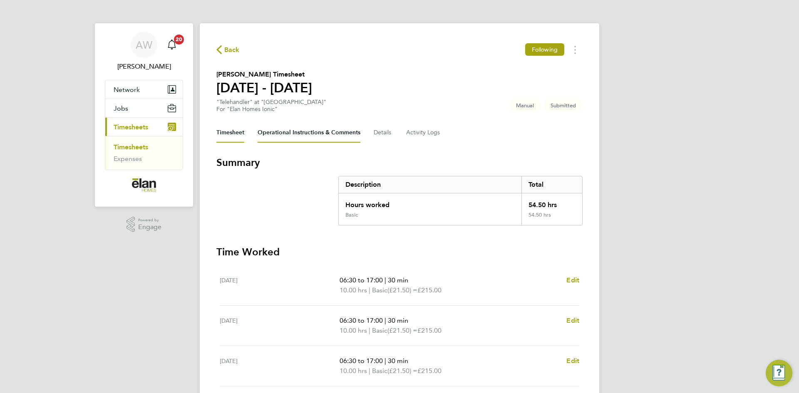
click at [298, 131] on Comments-tab "Operational Instructions & Comments" at bounding box center [308, 133] width 103 height 20
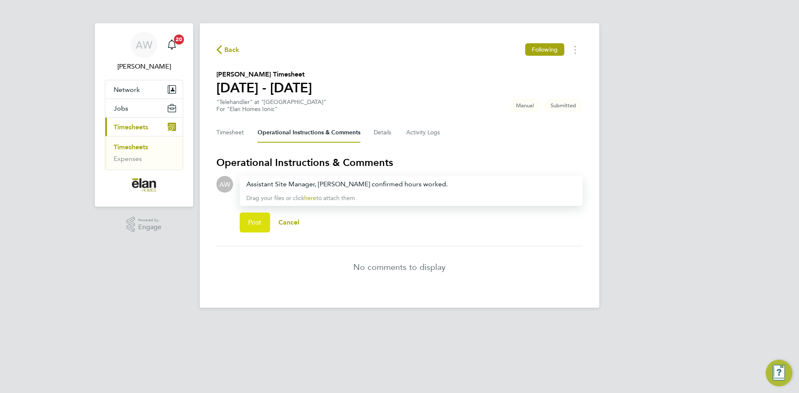
click at [256, 226] on span "Post" at bounding box center [255, 222] width 14 height 8
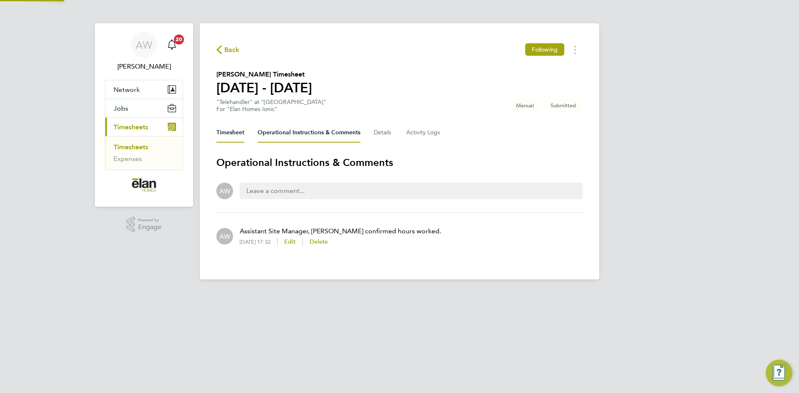
click at [238, 138] on button "Timesheet" at bounding box center [230, 133] width 28 height 20
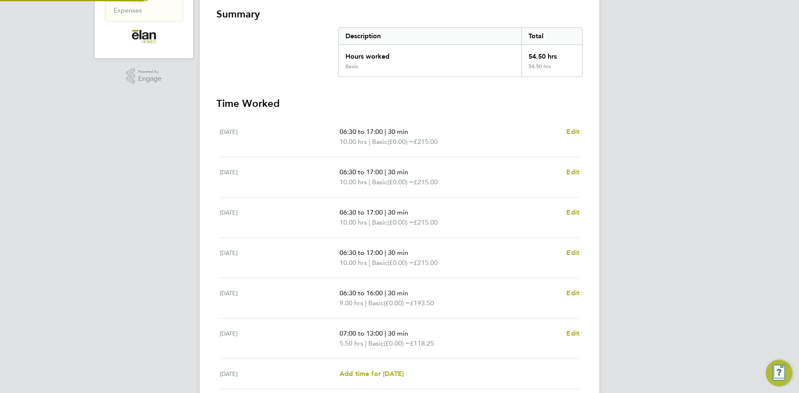
scroll to position [218, 0]
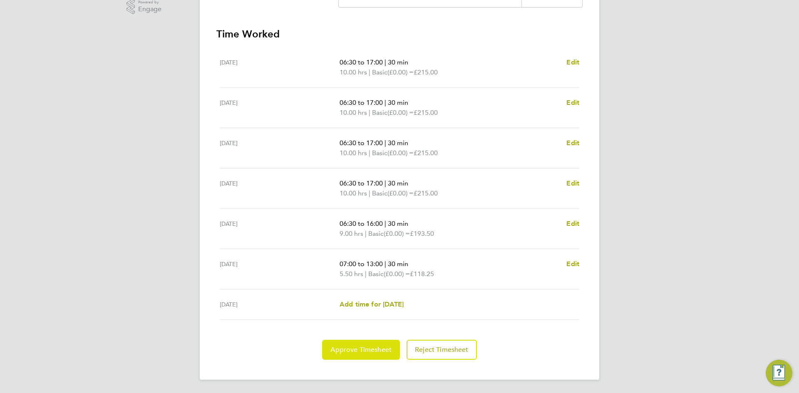
click at [364, 347] on span "Approve Timesheet" at bounding box center [360, 350] width 61 height 8
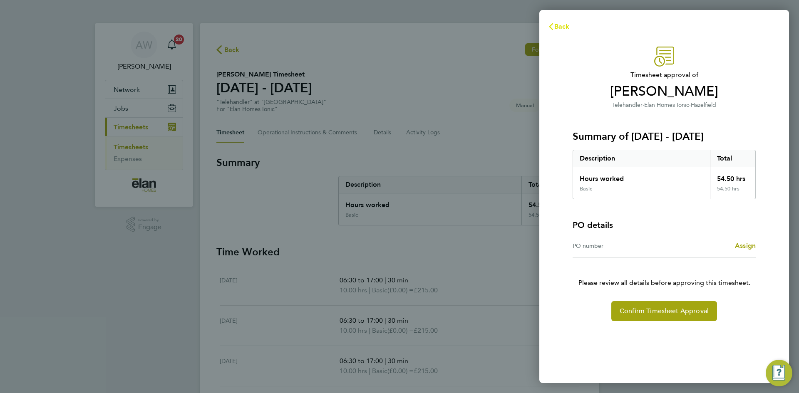
click at [554, 25] on icon "button" at bounding box center [550, 26] width 7 height 7
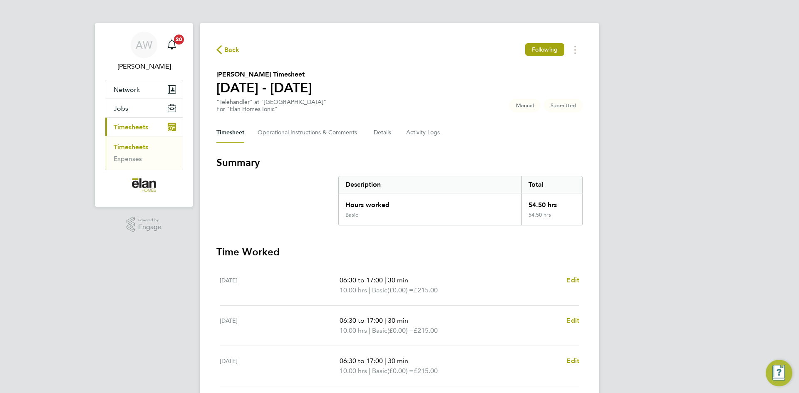
scroll to position [218, 0]
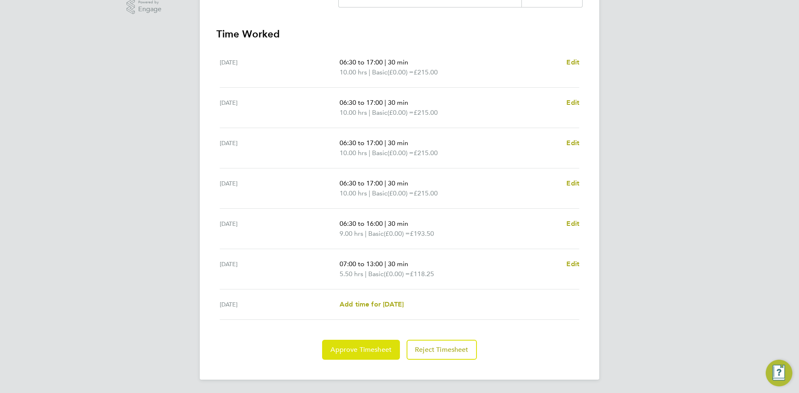
click at [369, 347] on span "Approve Timesheet" at bounding box center [360, 350] width 61 height 8
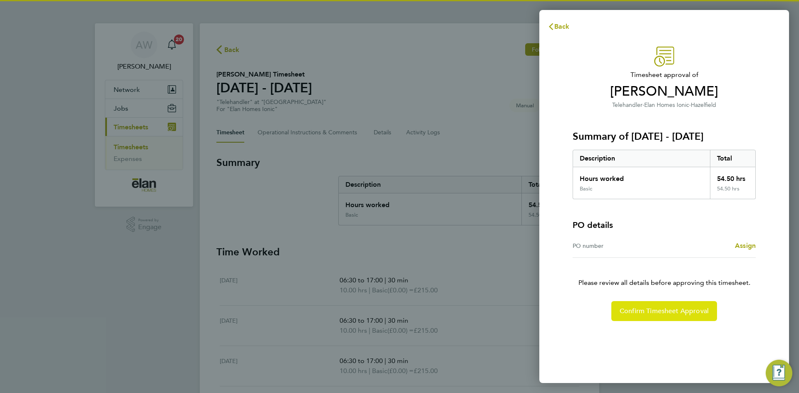
click at [655, 314] on span "Confirm Timesheet Approval" at bounding box center [663, 311] width 89 height 8
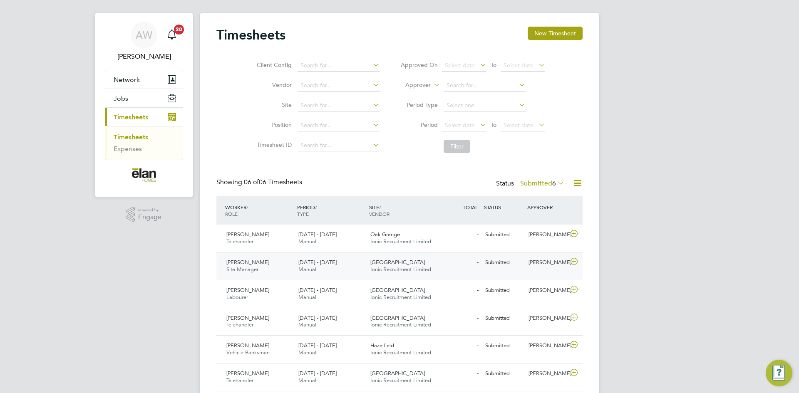
scroll to position [38, 0]
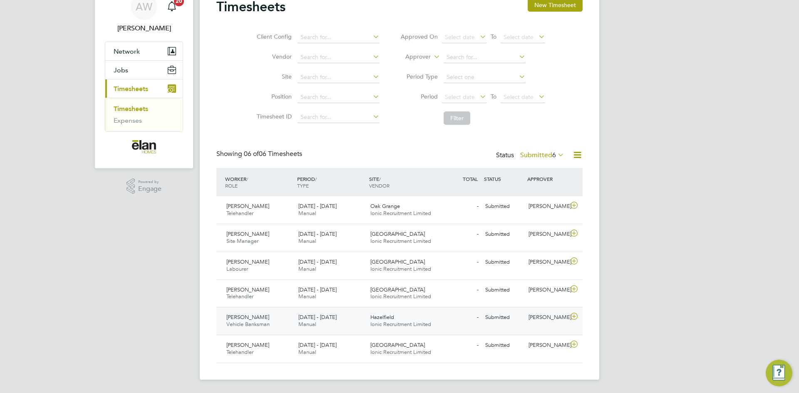
click at [576, 320] on icon at bounding box center [574, 316] width 10 height 7
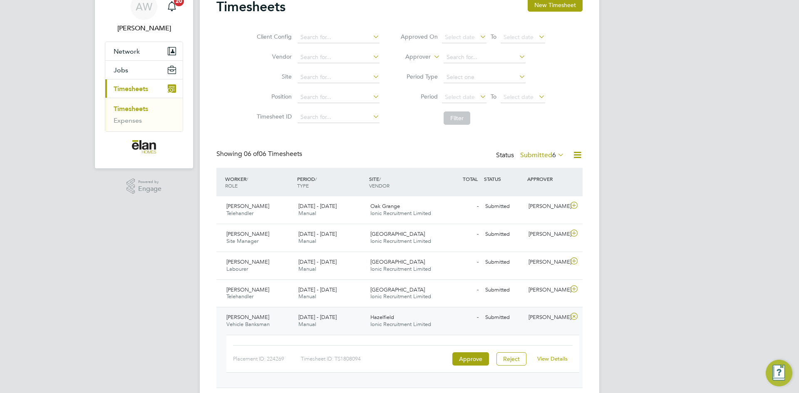
click at [543, 361] on link "View Details" at bounding box center [552, 358] width 30 height 7
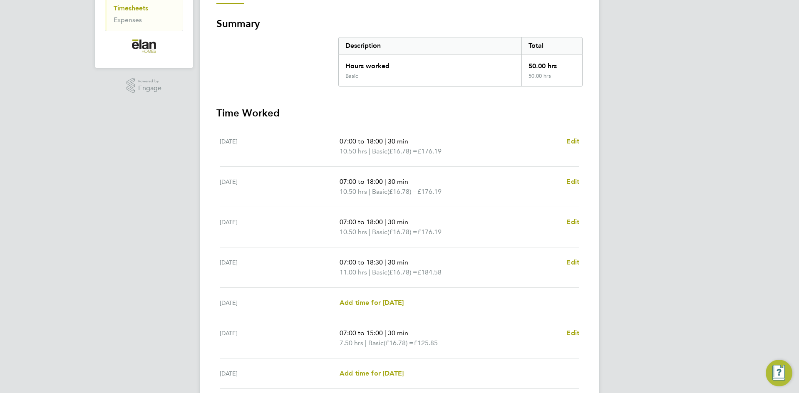
scroll to position [166, 0]
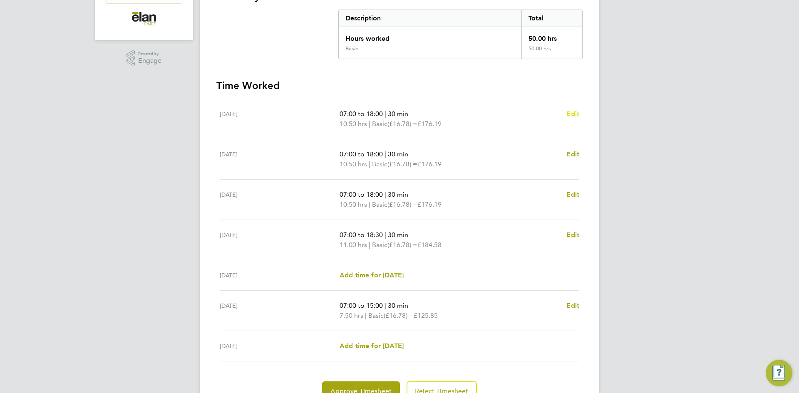
click at [569, 114] on span "Edit" at bounding box center [572, 114] width 13 height 8
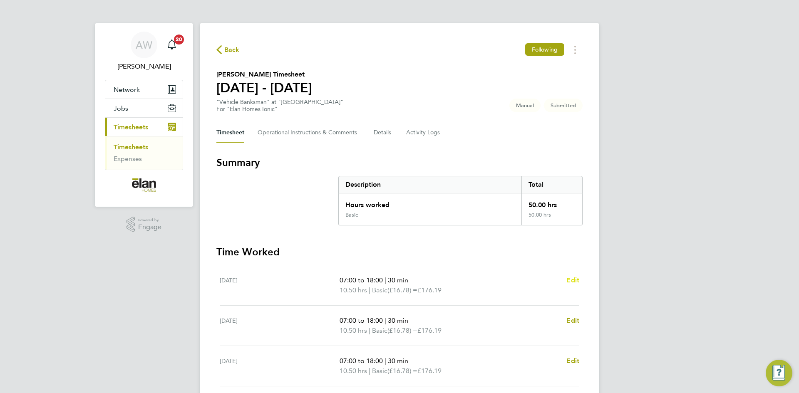
select select "30"
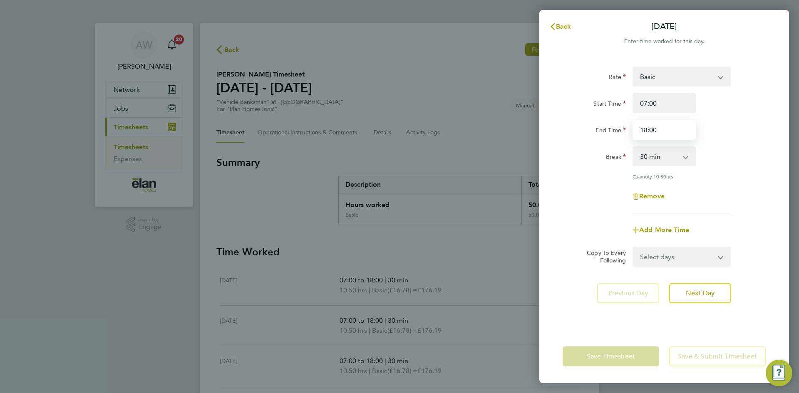
click at [671, 136] on input "18:00" at bounding box center [663, 130] width 63 height 20
click at [672, 136] on input "18:00" at bounding box center [663, 130] width 63 height 20
type input "17:30"
click at [728, 141] on div "Rate Basic Start Time 07:00 End Time 17:30 Break 0 min 15 min 30 min 45 min 60 …" at bounding box center [663, 140] width 203 height 147
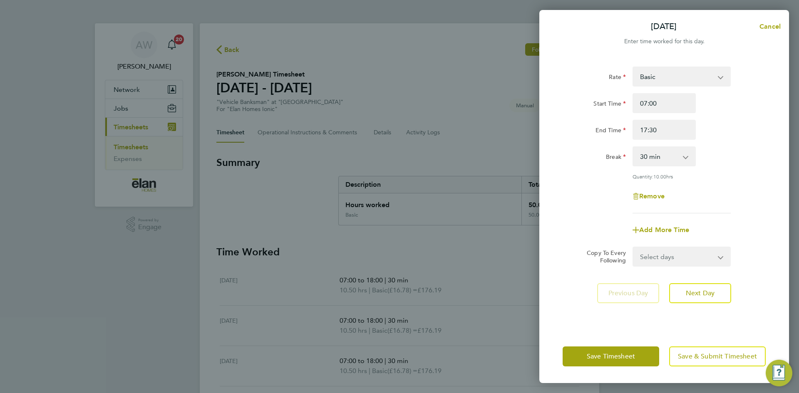
click at [725, 197] on div "Remove" at bounding box center [664, 196] width 210 height 20
click at [705, 299] on button "Next Day" at bounding box center [700, 293] width 62 height 20
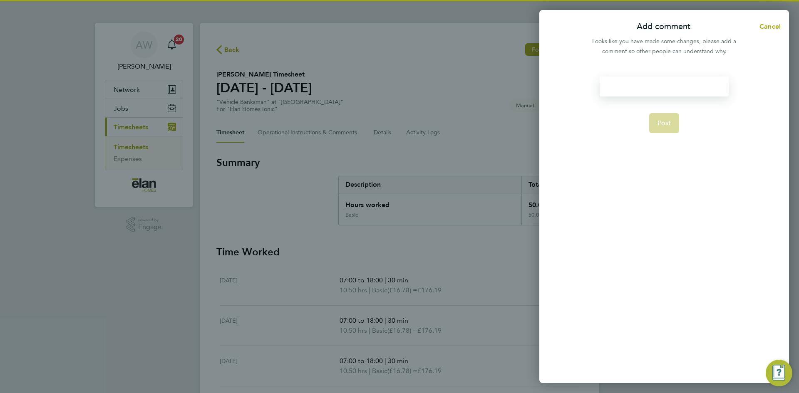
click at [658, 84] on div at bounding box center [663, 87] width 129 height 20
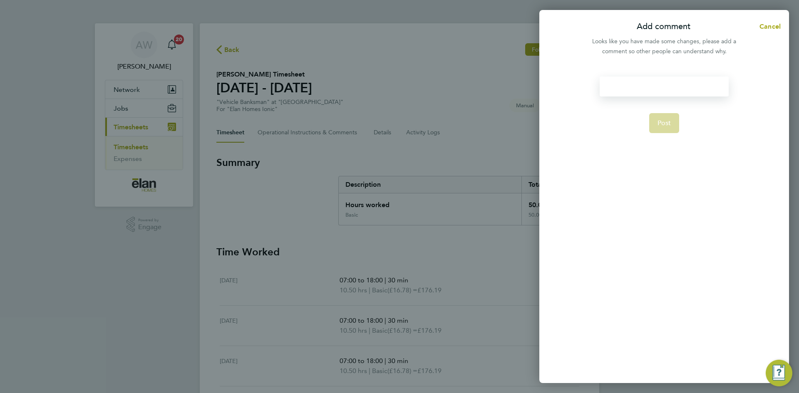
click at [660, 86] on div at bounding box center [663, 87] width 129 height 20
paste div
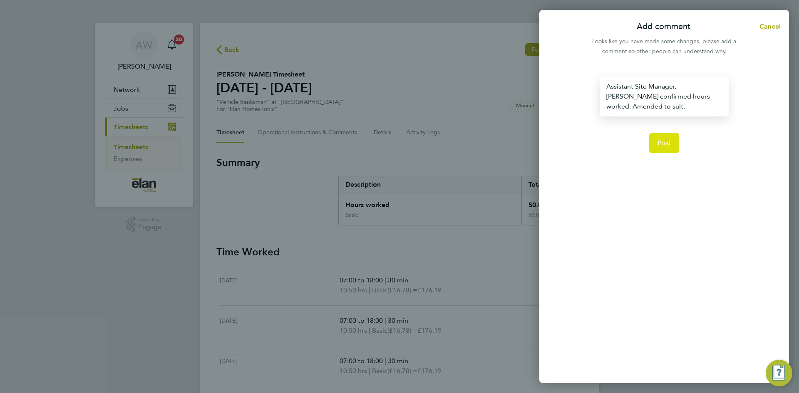
click at [665, 146] on span "Post" at bounding box center [664, 143] width 14 height 8
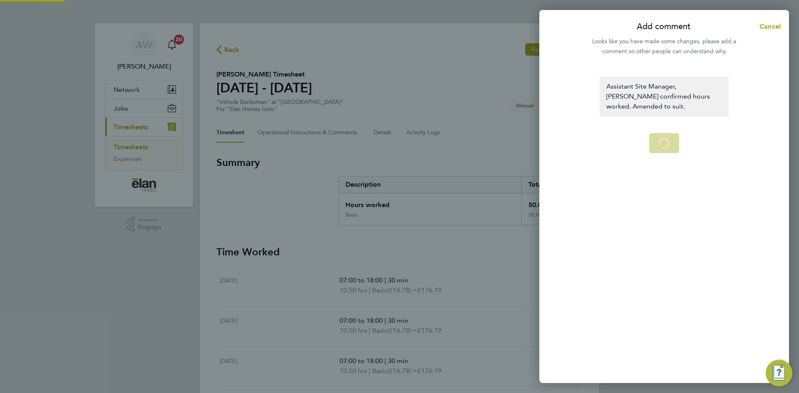
select select "30"
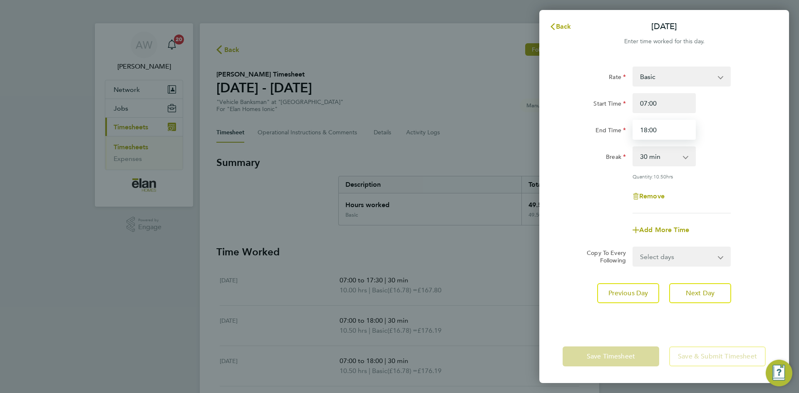
click at [660, 128] on input "18:00" at bounding box center [663, 130] width 63 height 20
type input "17:30"
click at [702, 296] on span "Next Day" at bounding box center [699, 293] width 29 height 8
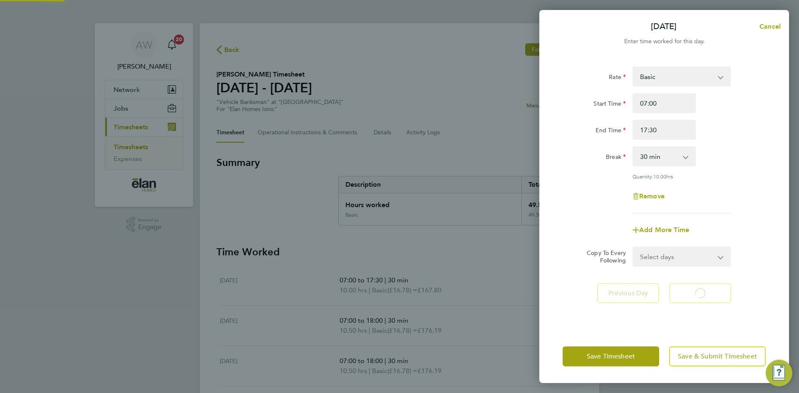
select select "30"
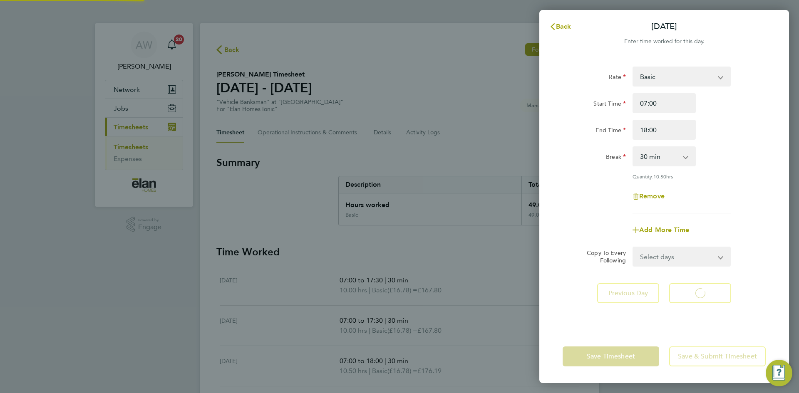
select select "30"
click at [680, 131] on input "18:00" at bounding box center [663, 130] width 63 height 20
type input "17:30"
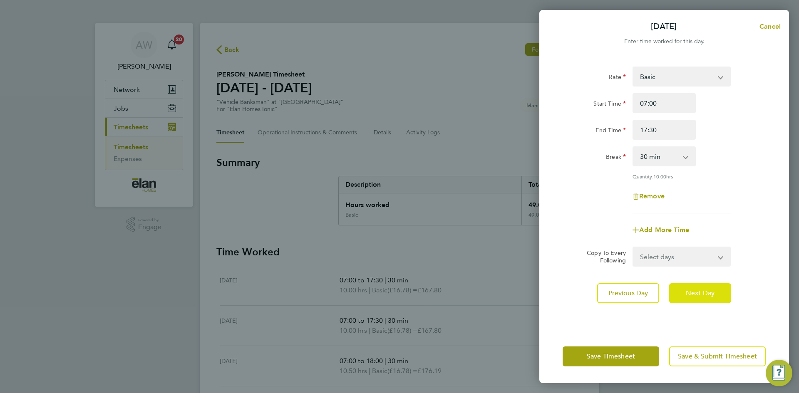
click at [694, 290] on span "Next Day" at bounding box center [699, 293] width 29 height 8
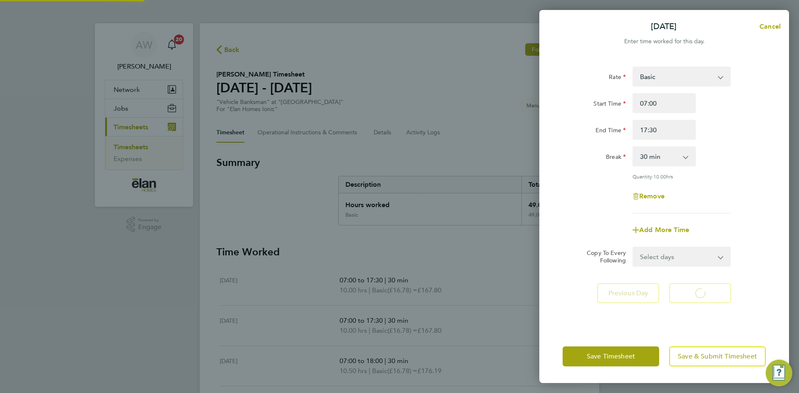
select select "30"
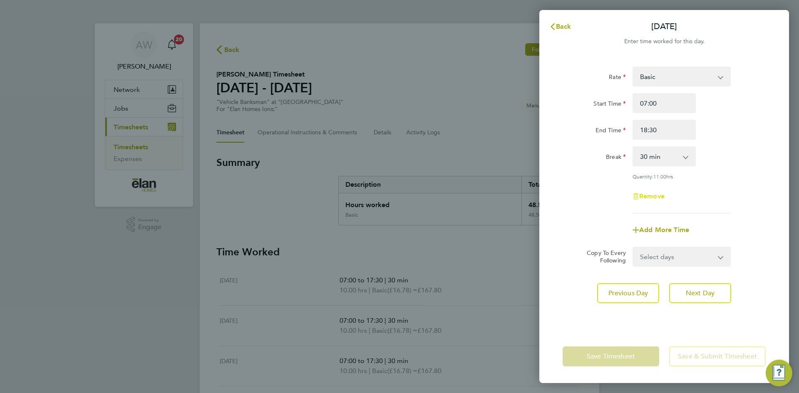
click at [657, 198] on span "Remove" at bounding box center [651, 196] width 25 height 8
select select "null"
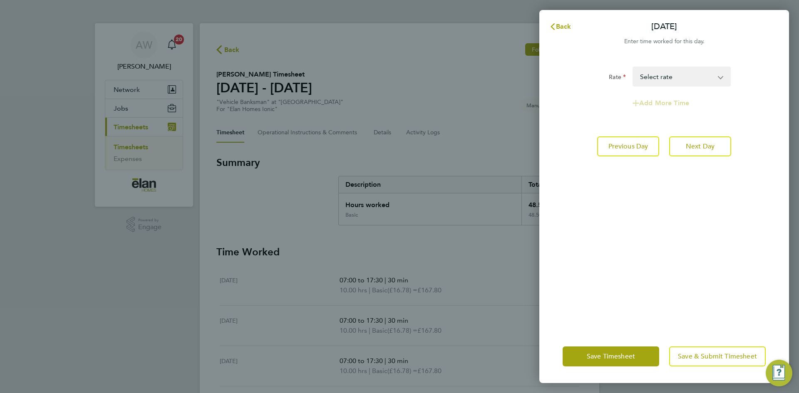
click at [680, 299] on div "Rate Basic Select rate Add More Time Previous Day Next Day" at bounding box center [664, 193] width 250 height 273
click at [695, 149] on span "Next Day" at bounding box center [699, 146] width 29 height 8
select select "30"
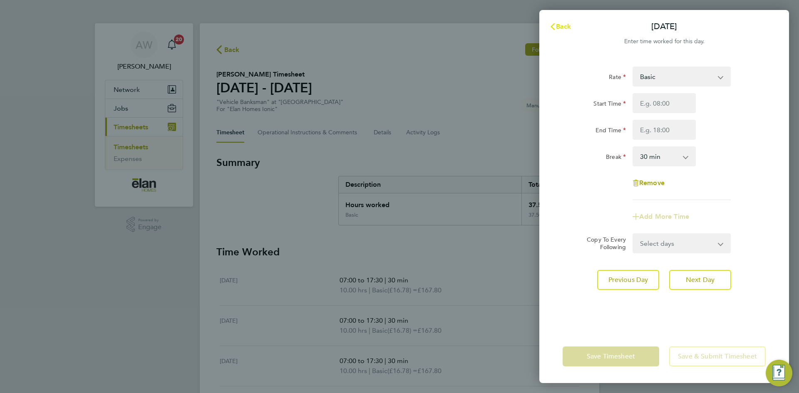
click at [563, 23] on span "Back" at bounding box center [563, 26] width 15 height 8
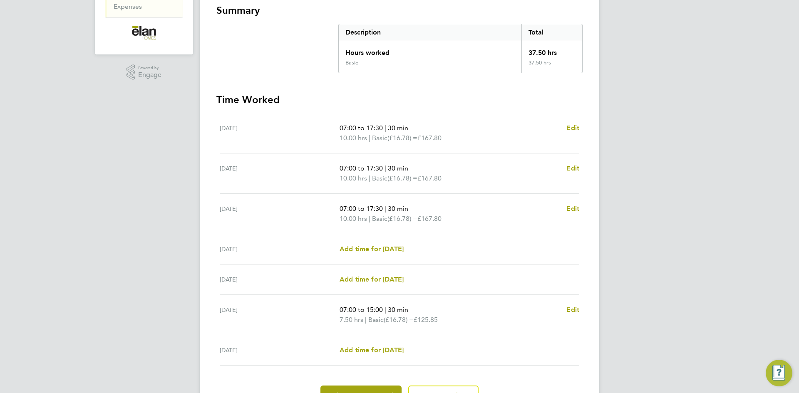
scroll to position [198, 0]
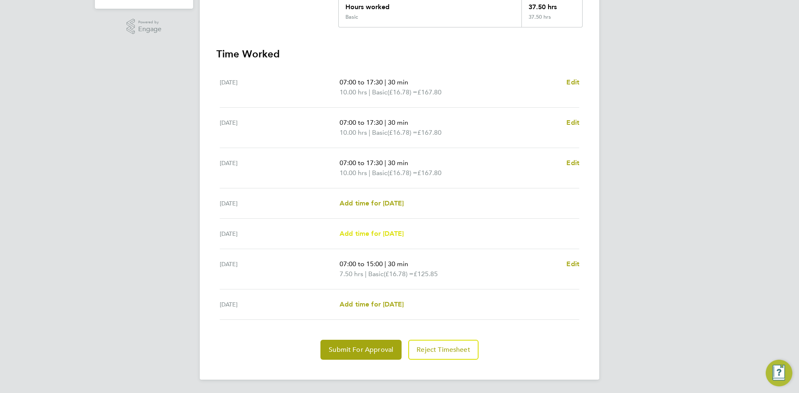
click at [384, 232] on span "Add time for Fri 22 Aug" at bounding box center [371, 234] width 64 height 8
select select "30"
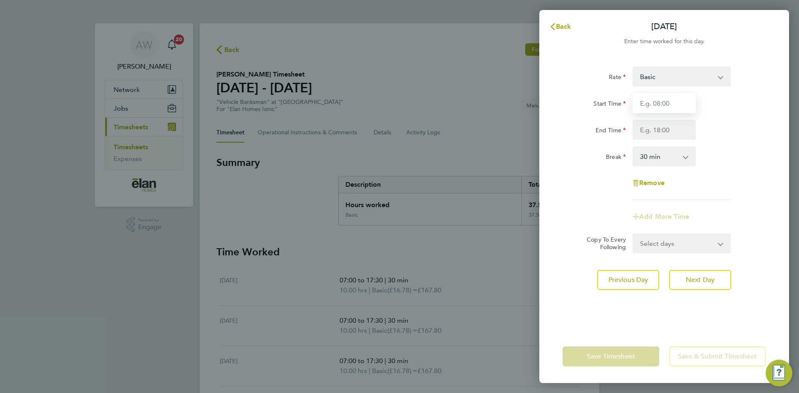
drag, startPoint x: 658, startPoint y: 104, endPoint x: 666, endPoint y: 111, distance: 10.6
click at [658, 104] on input "Start Time" at bounding box center [663, 103] width 63 height 20
click at [669, 99] on input "7:" at bounding box center [663, 103] width 63 height 20
type input "07:00"
click at [660, 131] on input "End Time" at bounding box center [663, 130] width 63 height 20
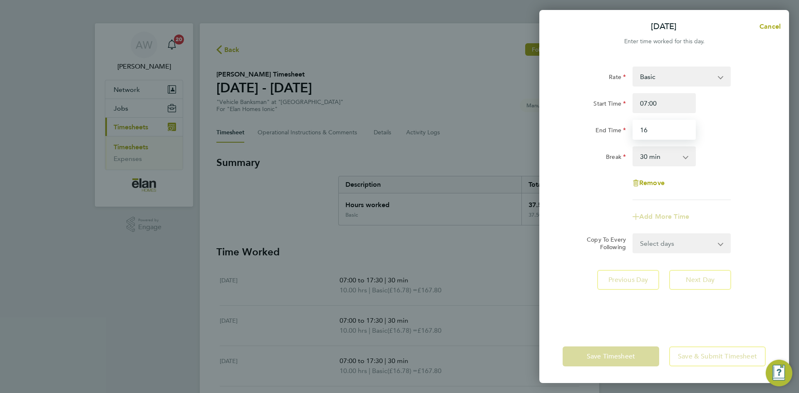
type input "16:00"
click at [752, 138] on div "End Time 16:00" at bounding box center [664, 130] width 210 height 20
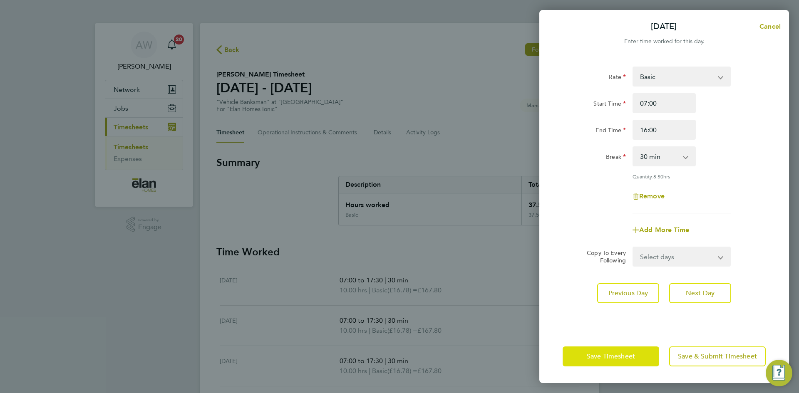
click at [643, 356] on button "Save Timesheet" at bounding box center [610, 356] width 96 height 20
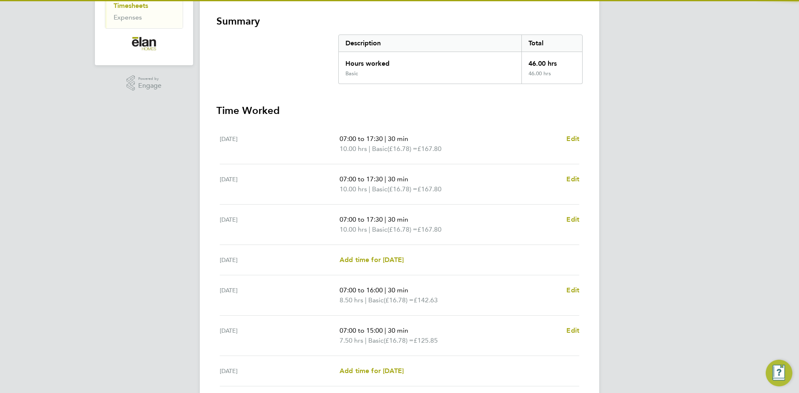
scroll to position [208, 0]
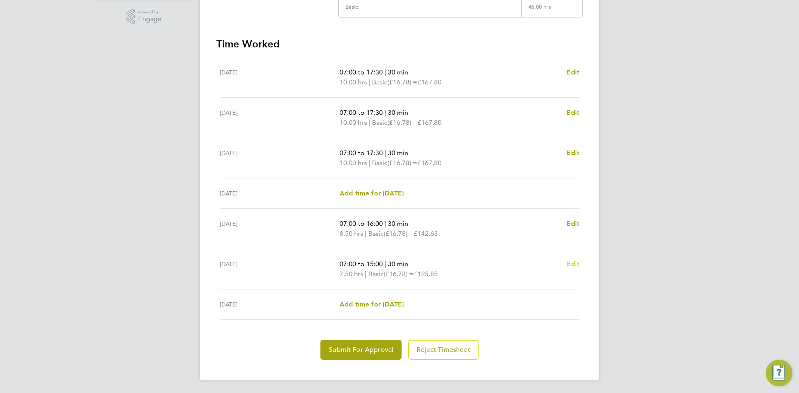
click at [577, 264] on span "Edit" at bounding box center [572, 264] width 13 height 8
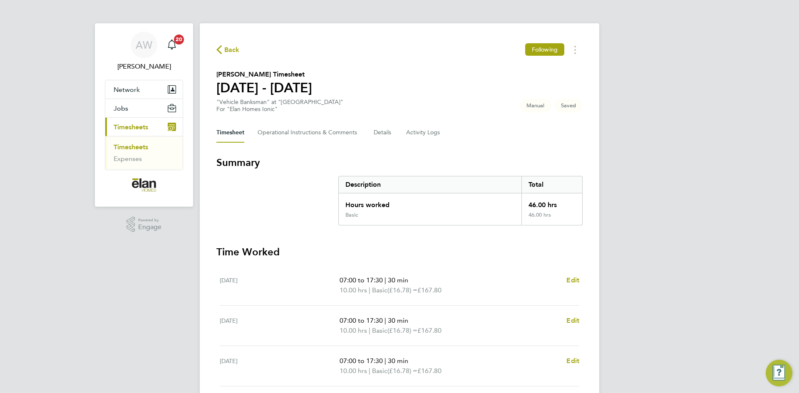
select select "30"
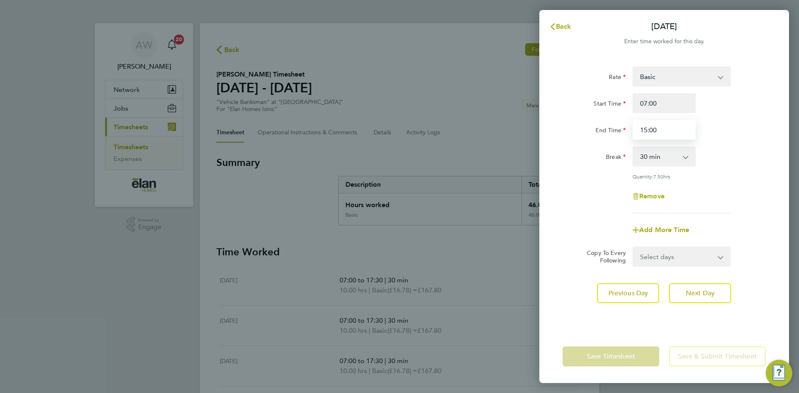
click at [680, 127] on input "15:00" at bounding box center [663, 130] width 63 height 20
click at [681, 128] on input "15:00" at bounding box center [663, 130] width 63 height 20
type input "14:00"
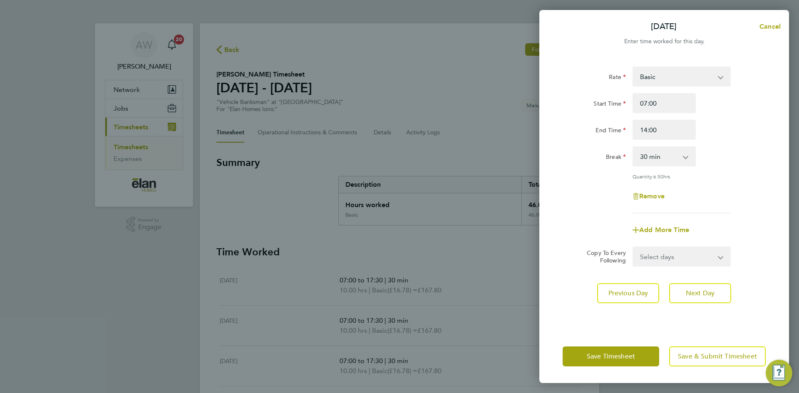
drag, startPoint x: 636, startPoint y: 328, endPoint x: 623, endPoint y: 274, distance: 55.7
click at [636, 328] on div "Rate Basic Start Time 07:00 End Time 14:00 Break 0 min 15 min 30 min 45 min 60 …" at bounding box center [664, 193] width 250 height 273
click at [616, 355] on span "Save Timesheet" at bounding box center [610, 356] width 48 height 8
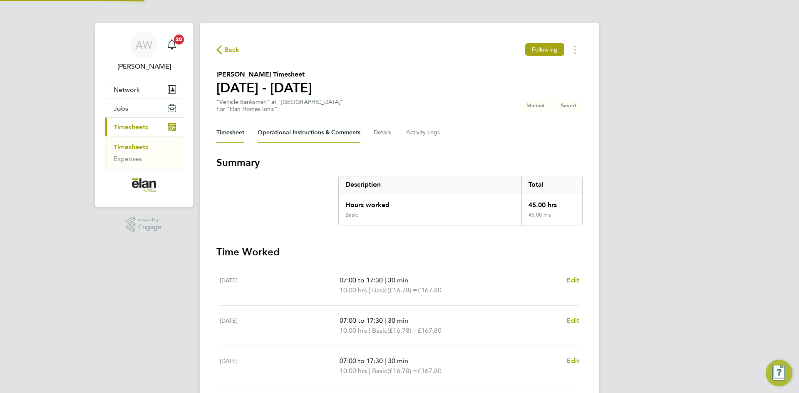
click at [284, 135] on Comments-tab "Operational Instructions & Comments" at bounding box center [308, 133] width 103 height 20
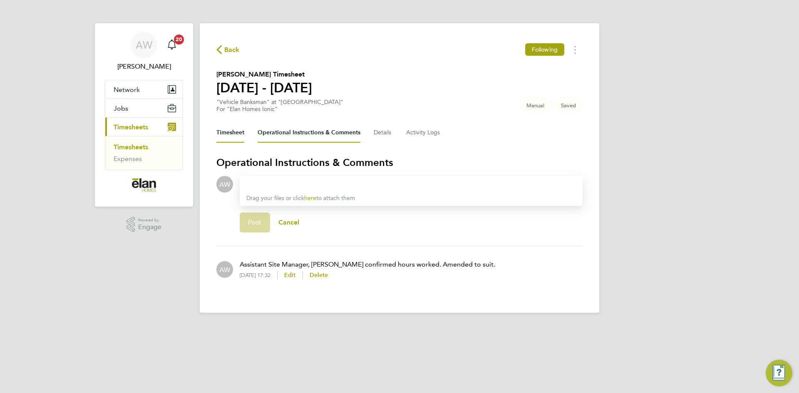
click at [237, 131] on button "Timesheet" at bounding box center [230, 133] width 28 height 20
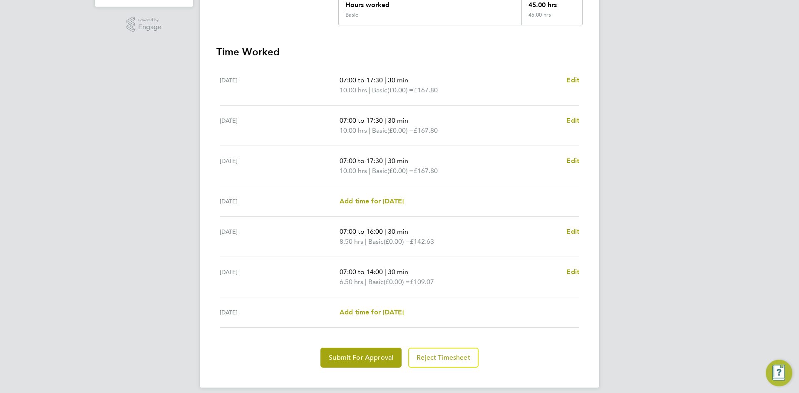
scroll to position [208, 0]
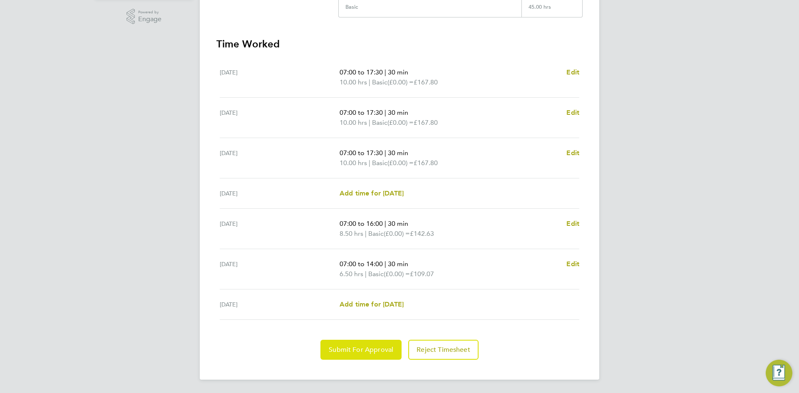
click at [383, 345] on button "Submit For Approval" at bounding box center [360, 350] width 81 height 20
click at [388, 349] on span "Approve Timesheet" at bounding box center [360, 350] width 61 height 8
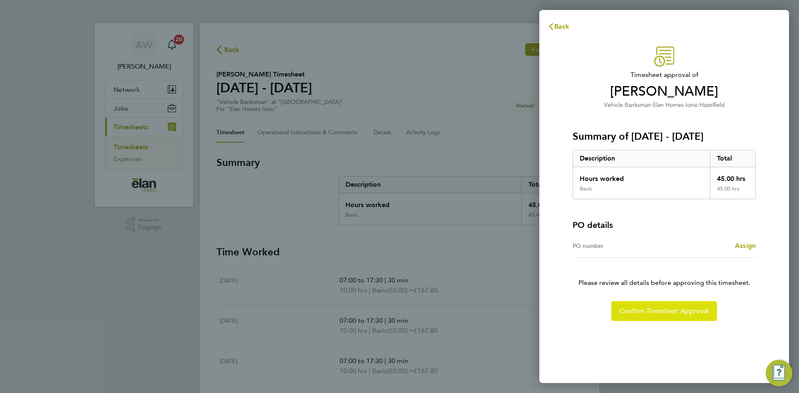
click at [643, 308] on span "Confirm Timesheet Approval" at bounding box center [663, 311] width 89 height 8
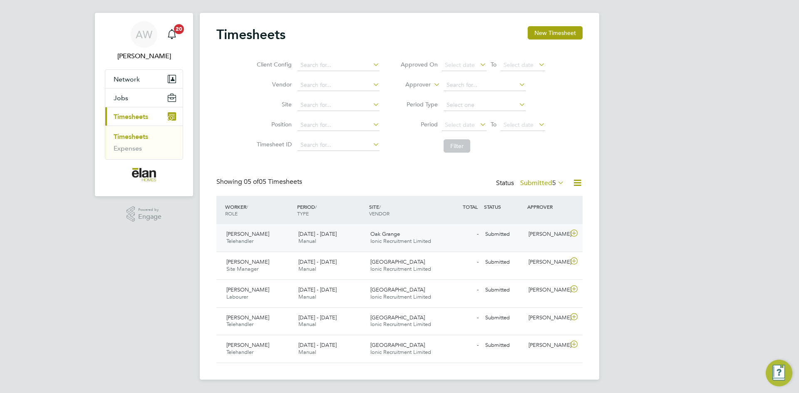
click at [576, 233] on icon at bounding box center [574, 233] width 10 height 7
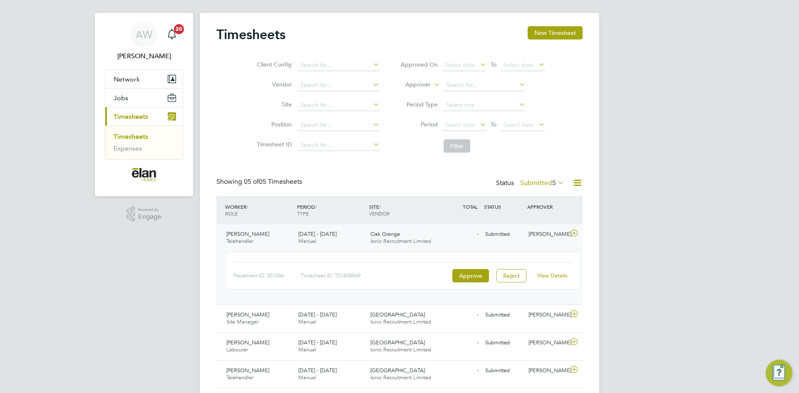
click at [561, 276] on link "View Details" at bounding box center [552, 275] width 30 height 7
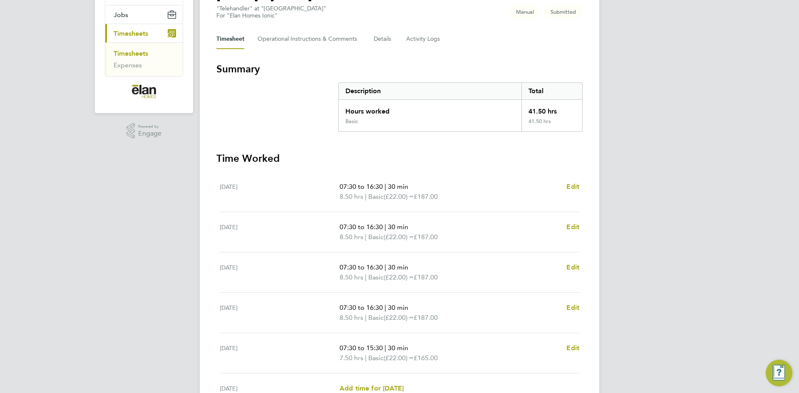
scroll to position [42, 0]
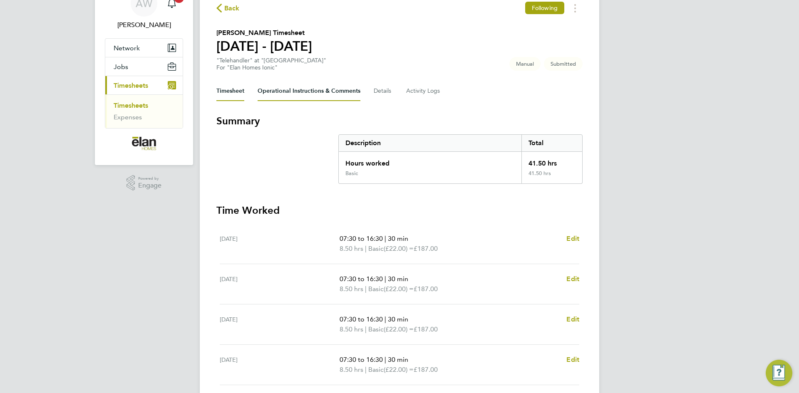
click at [295, 87] on Comments-tab "Operational Instructions & Comments" at bounding box center [308, 91] width 103 height 20
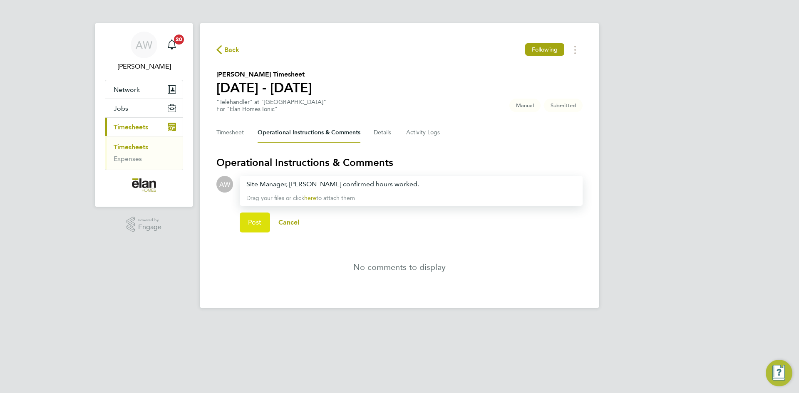
click at [262, 222] on button "Post" at bounding box center [255, 223] width 30 height 20
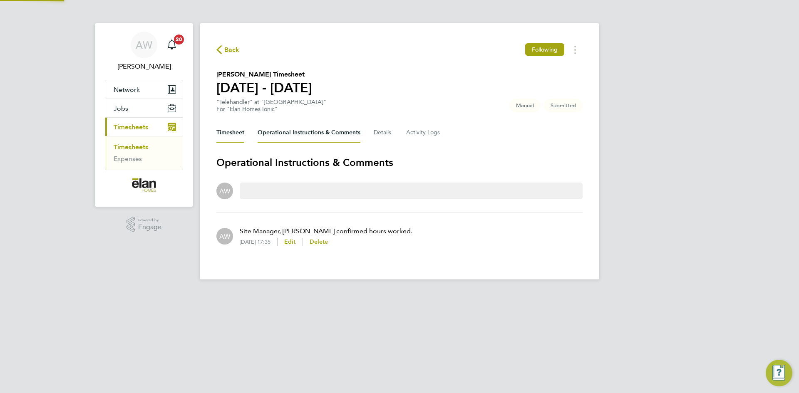
click at [226, 133] on button "Timesheet" at bounding box center [230, 133] width 28 height 20
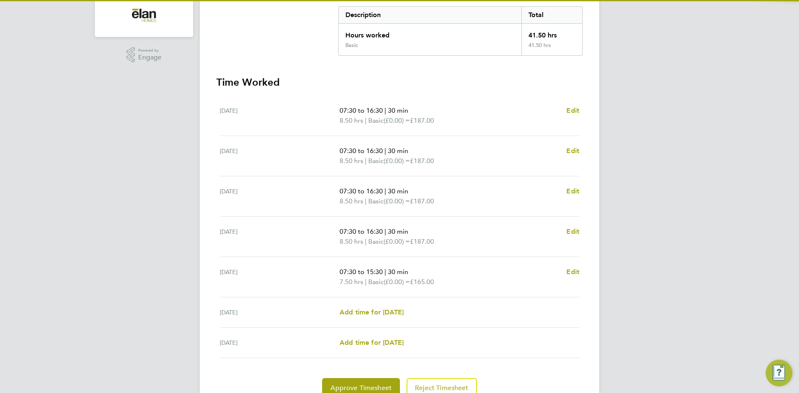
scroll to position [208, 0]
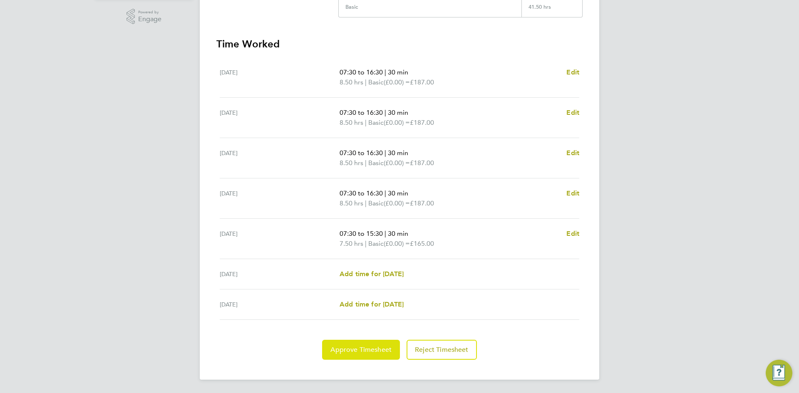
click at [364, 346] on span "Approve Timesheet" at bounding box center [360, 350] width 61 height 8
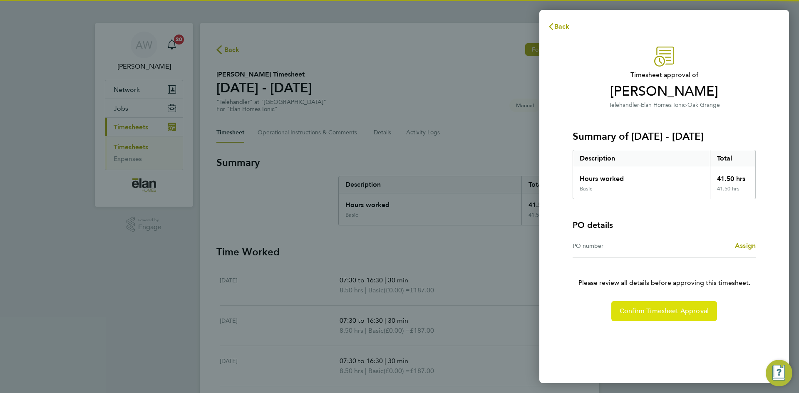
click at [645, 312] on span "Confirm Timesheet Approval" at bounding box center [663, 311] width 89 height 8
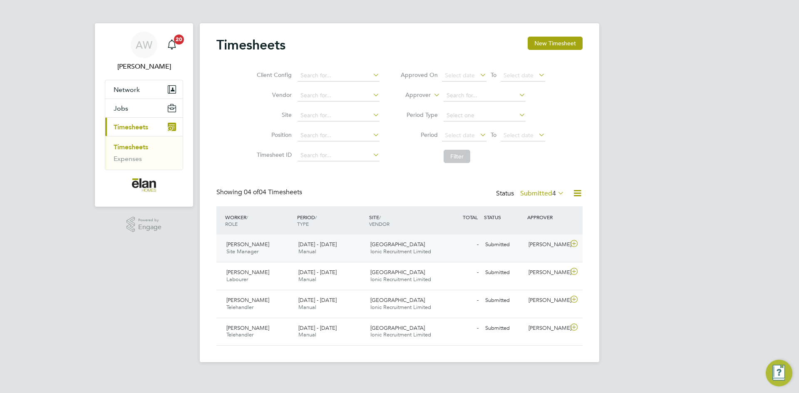
click at [580, 246] on div at bounding box center [575, 244] width 15 height 13
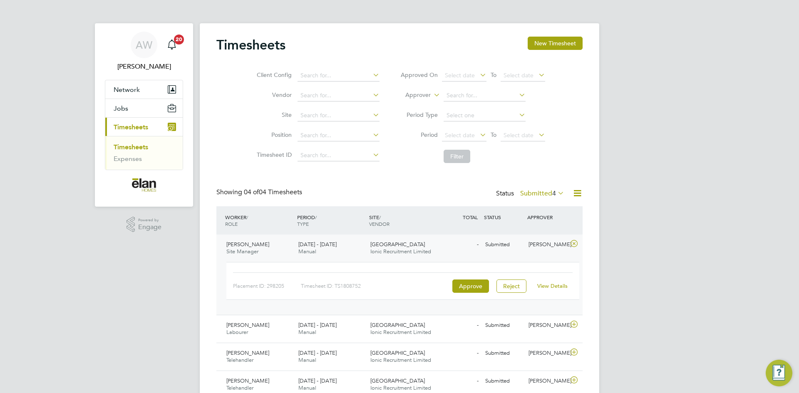
click at [552, 284] on link "View Details" at bounding box center [552, 285] width 30 height 7
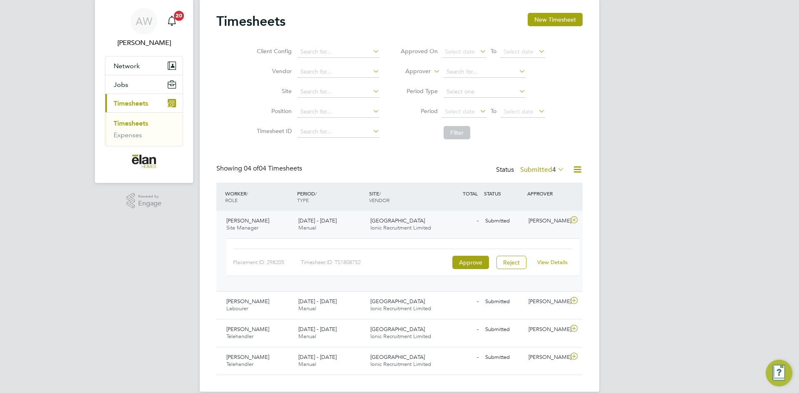
scroll to position [36, 0]
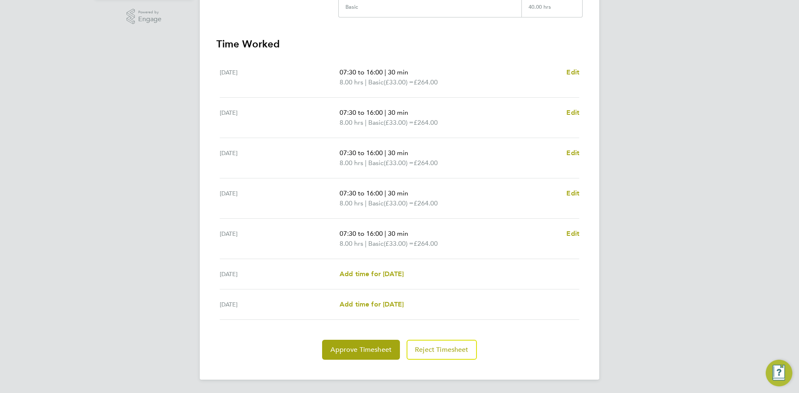
scroll to position [166, 0]
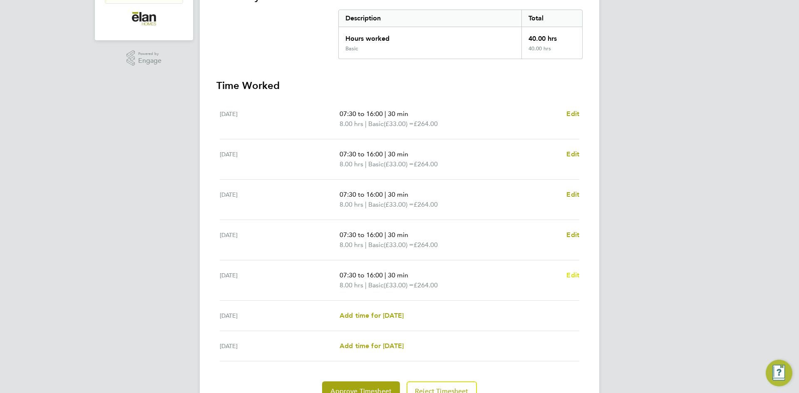
click at [571, 274] on span "Edit" at bounding box center [572, 275] width 13 height 8
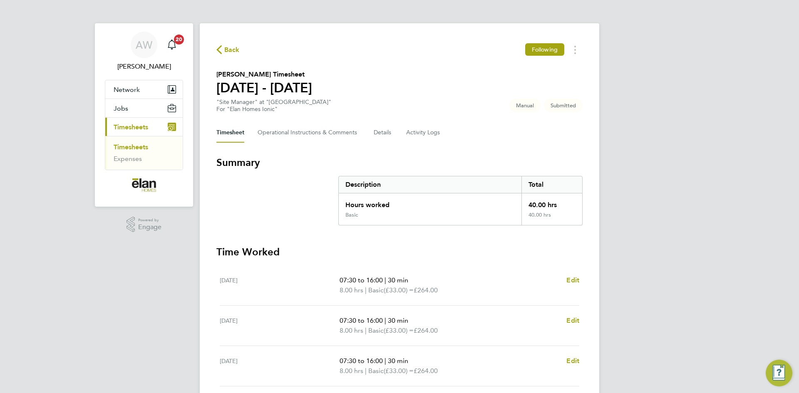
select select "30"
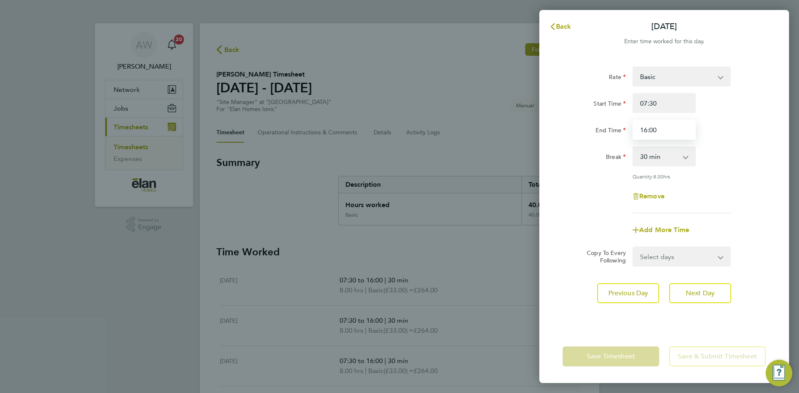
click at [670, 129] on input "16:00" at bounding box center [663, 130] width 63 height 20
type input "15:30"
click at [720, 198] on div "Remove" at bounding box center [664, 196] width 210 height 20
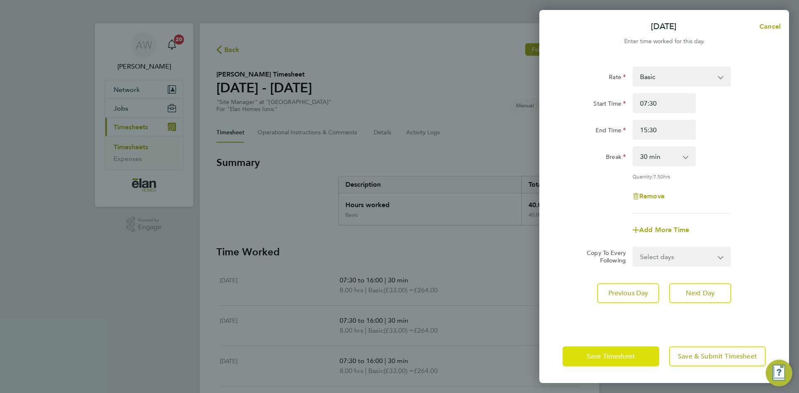
click at [622, 361] on button "Save Timesheet" at bounding box center [610, 356] width 96 height 20
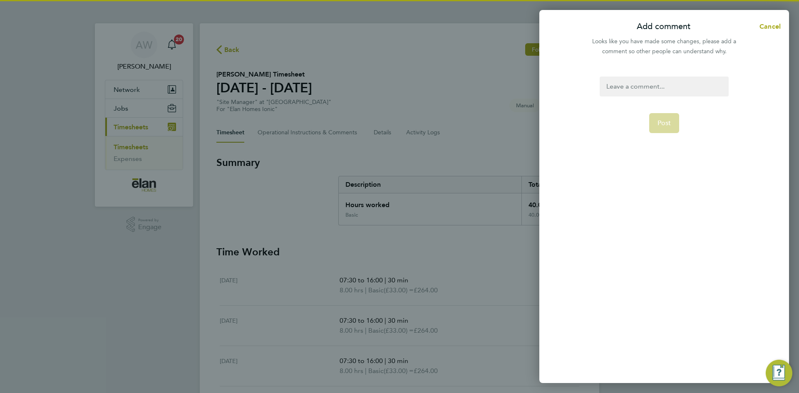
click at [633, 82] on div at bounding box center [663, 87] width 129 height 20
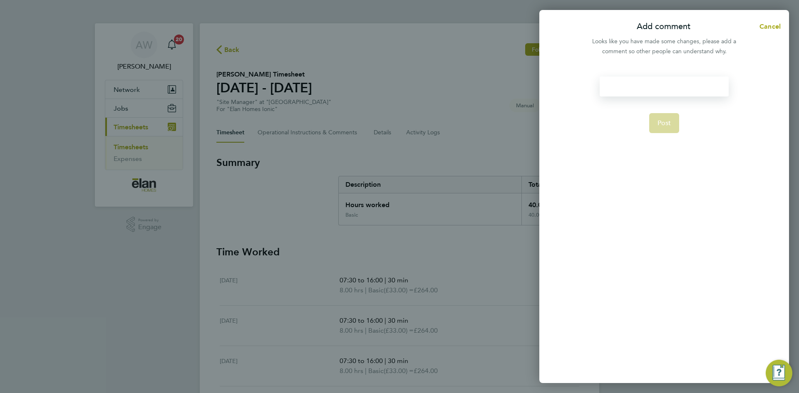
click at [636, 84] on div at bounding box center [663, 87] width 129 height 20
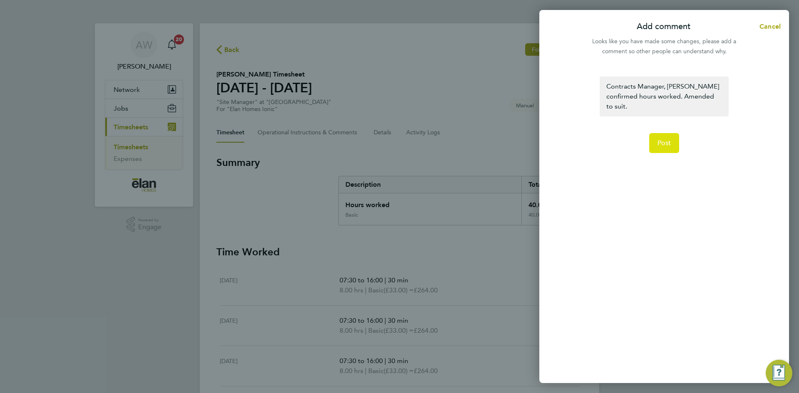
click at [668, 138] on button "Post" at bounding box center [664, 143] width 30 height 20
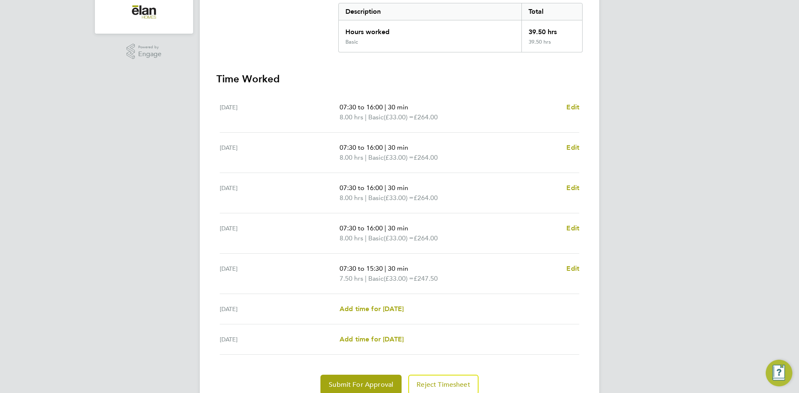
scroll to position [208, 0]
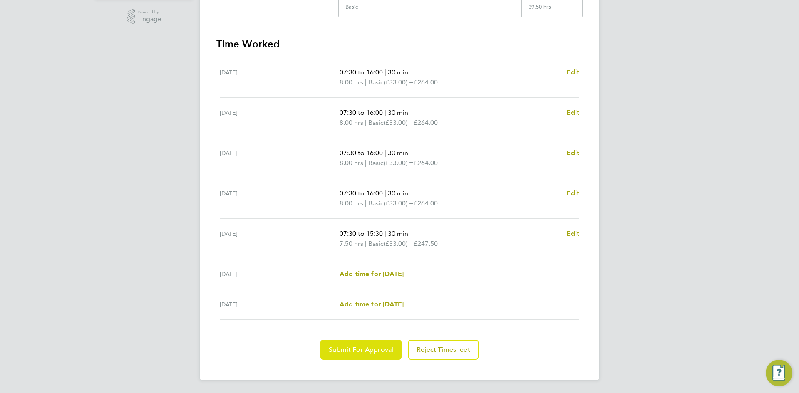
click at [347, 350] on span "Submit For Approval" at bounding box center [361, 350] width 64 height 8
click at [385, 350] on span "Approve Timesheet" at bounding box center [360, 350] width 61 height 8
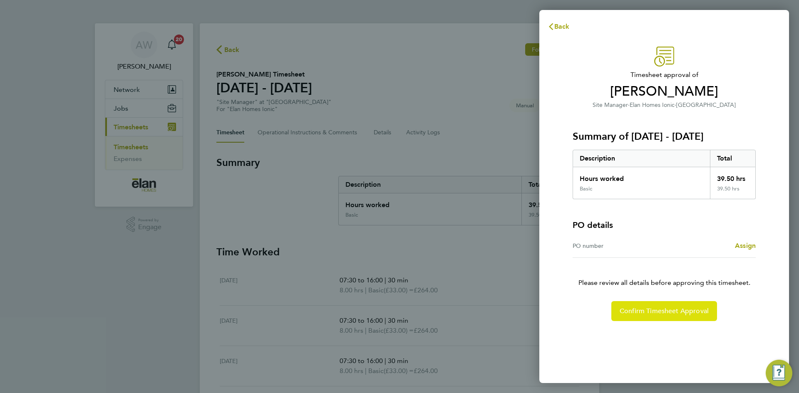
click at [640, 314] on span "Confirm Timesheet Approval" at bounding box center [663, 311] width 89 height 8
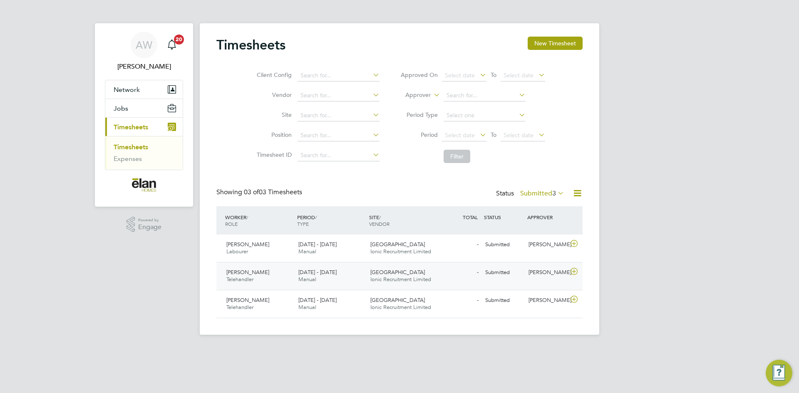
click at [572, 274] on icon at bounding box center [574, 271] width 10 height 7
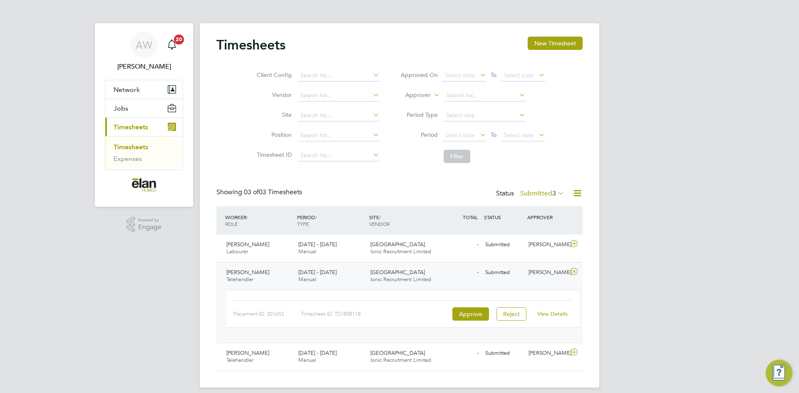
drag, startPoint x: 572, startPoint y: 316, endPoint x: 564, endPoint y: 315, distance: 8.8
click at [572, 316] on div "Placement ID: 301652 Timesheet ID: TS1808118 Approve Reject View Details" at bounding box center [402, 309] width 353 height 38
click at [556, 314] on link "View Details" at bounding box center [552, 313] width 30 height 7
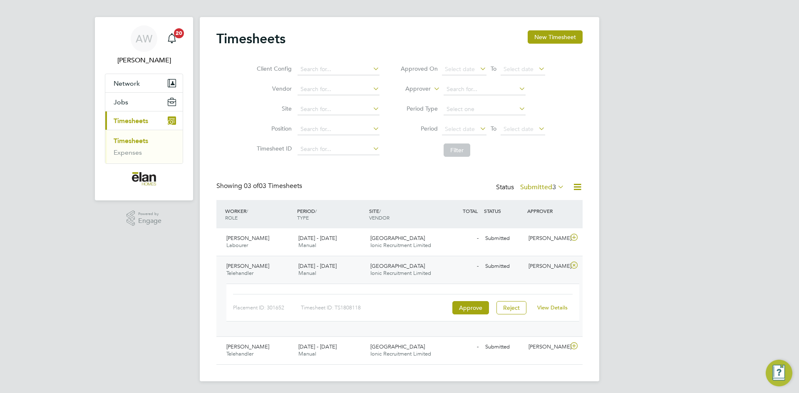
scroll to position [8, 0]
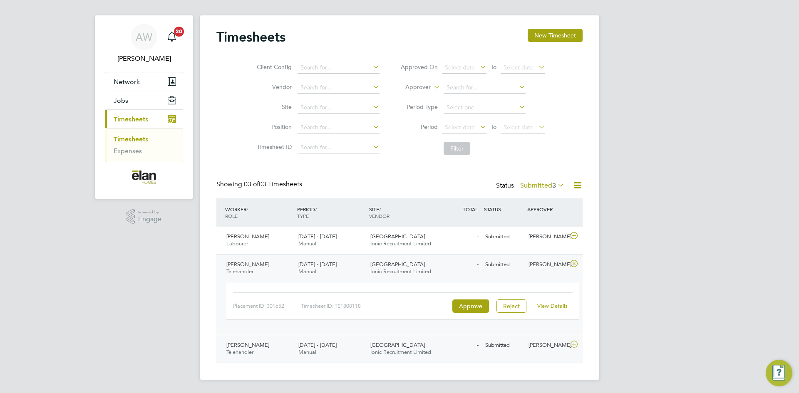
click at [571, 347] on icon at bounding box center [574, 344] width 10 height 7
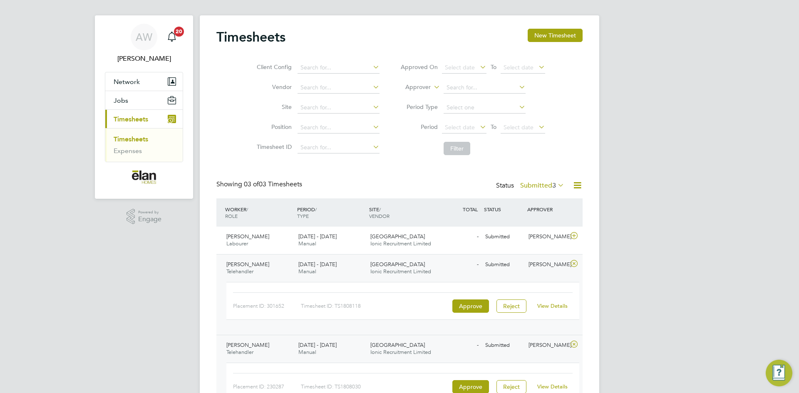
click at [547, 386] on link "View Details" at bounding box center [552, 386] width 30 height 7
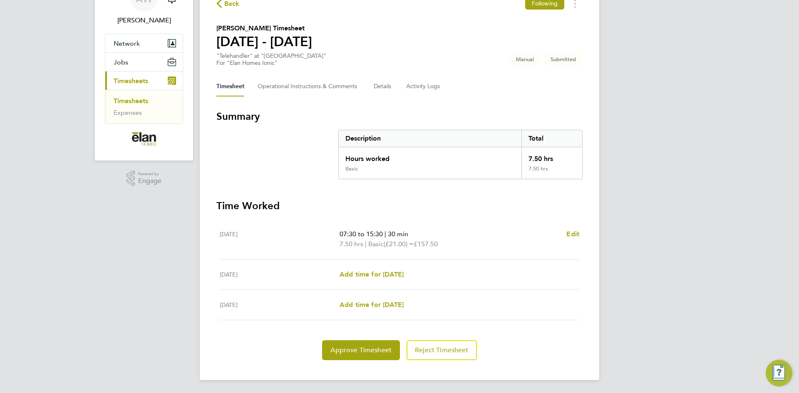
scroll to position [47, 0]
drag, startPoint x: 273, startPoint y: 88, endPoint x: 282, endPoint y: 96, distance: 12.1
click at [273, 88] on Comments-tab "Operational Instructions & Comments" at bounding box center [308, 86] width 103 height 20
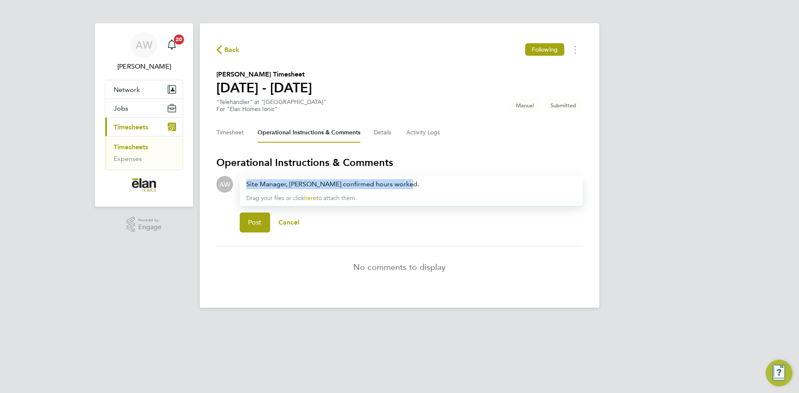
drag, startPoint x: 438, startPoint y: 185, endPoint x: 182, endPoint y: 183, distance: 255.8
click at [174, 171] on div "AW [PERSON_NAME] Notifications 20 Applications: Network Sites Jobs Placements C…" at bounding box center [399, 160] width 799 height 321
copy div "Site Manager, [PERSON_NAME] confirmed hours worked."
click at [257, 222] on span "Post" at bounding box center [255, 222] width 14 height 8
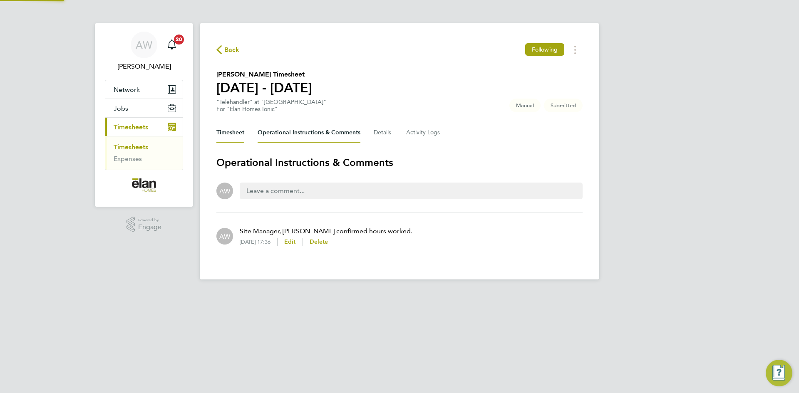
click at [232, 130] on button "Timesheet" at bounding box center [230, 133] width 28 height 20
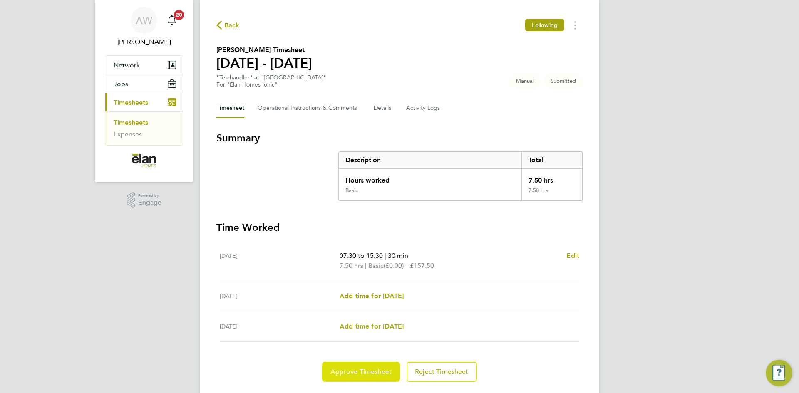
scroll to position [47, 0]
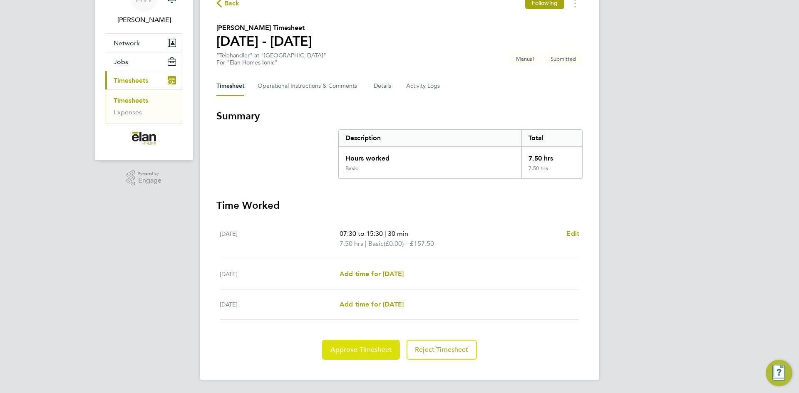
click at [364, 353] on span "Approve Timesheet" at bounding box center [360, 350] width 61 height 8
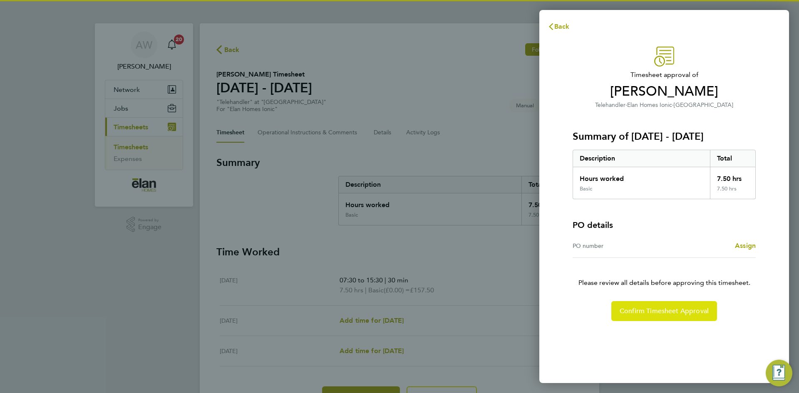
click at [677, 309] on span "Confirm Timesheet Approval" at bounding box center [663, 311] width 89 height 8
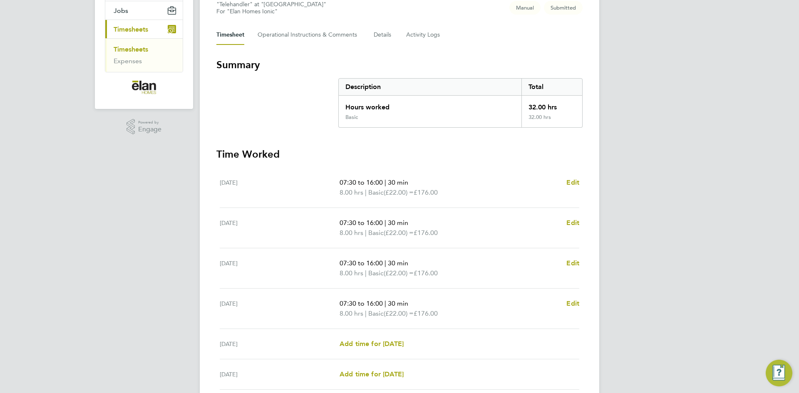
scroll to position [83, 0]
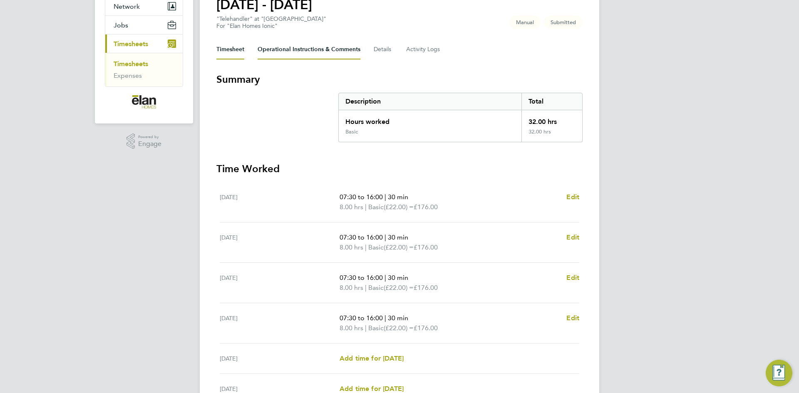
click at [276, 53] on Comments-tab "Operational Instructions & Comments" at bounding box center [308, 50] width 103 height 20
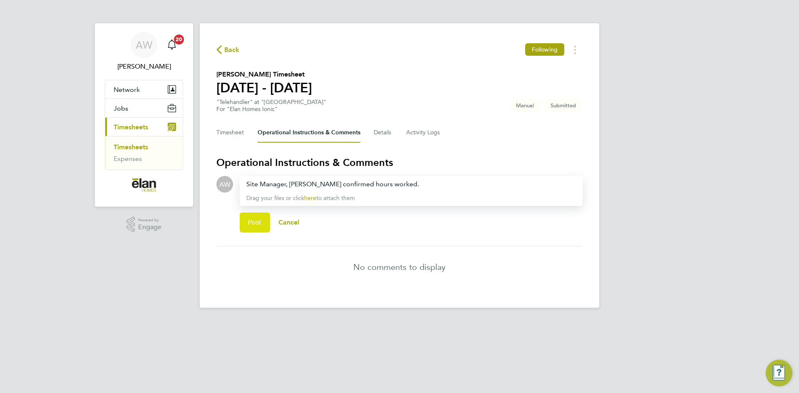
click at [257, 222] on span "Post" at bounding box center [255, 222] width 14 height 8
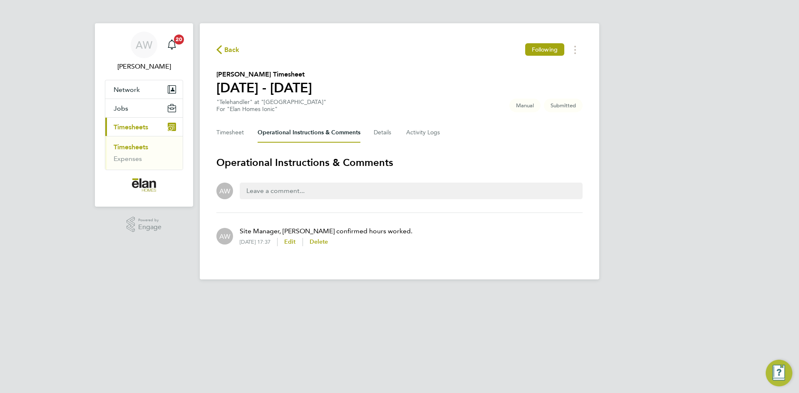
click at [213, 128] on div "Back Following [PERSON_NAME] Timesheet [DATE] - [DATE] "Telehandler" at "[GEOGR…" at bounding box center [399, 151] width 399 height 256
click at [232, 133] on button "Timesheet" at bounding box center [230, 133] width 28 height 20
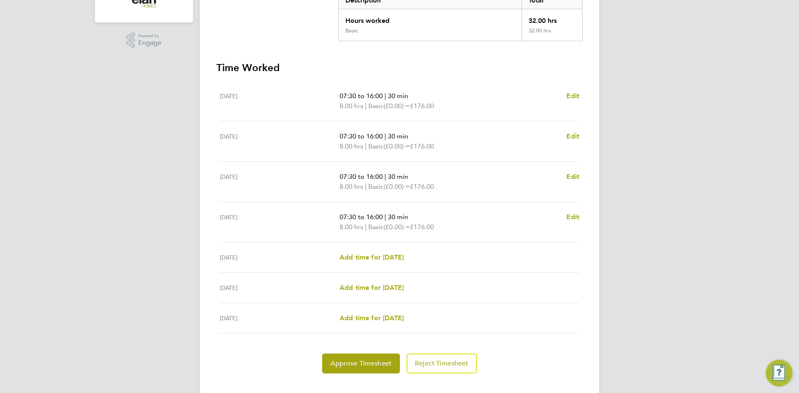
scroll to position [198, 0]
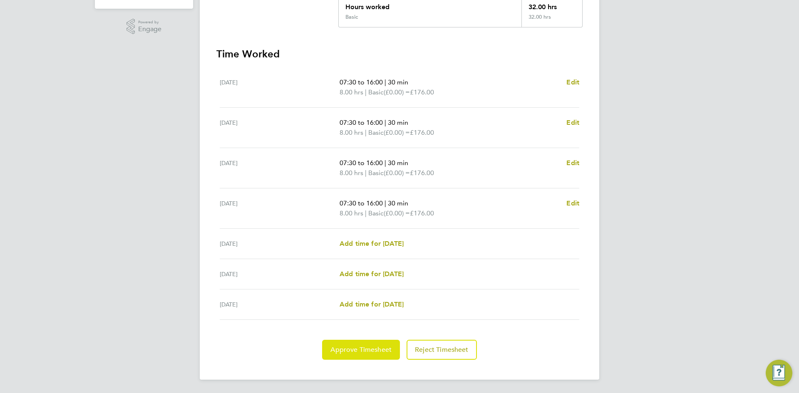
click at [378, 348] on span "Approve Timesheet" at bounding box center [360, 350] width 61 height 8
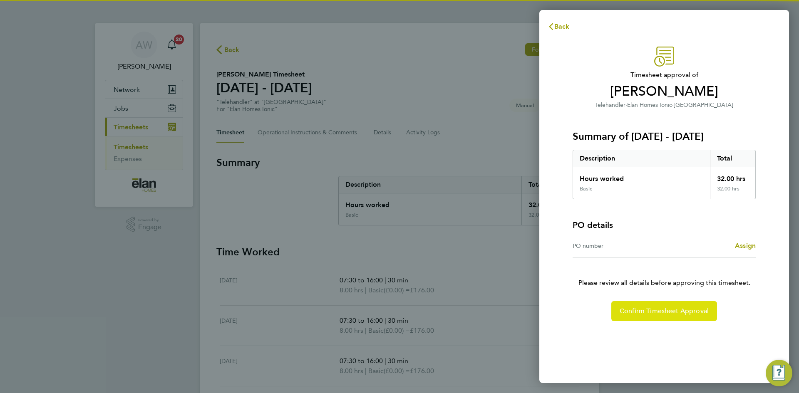
click at [653, 311] on span "Confirm Timesheet Approval" at bounding box center [663, 311] width 89 height 8
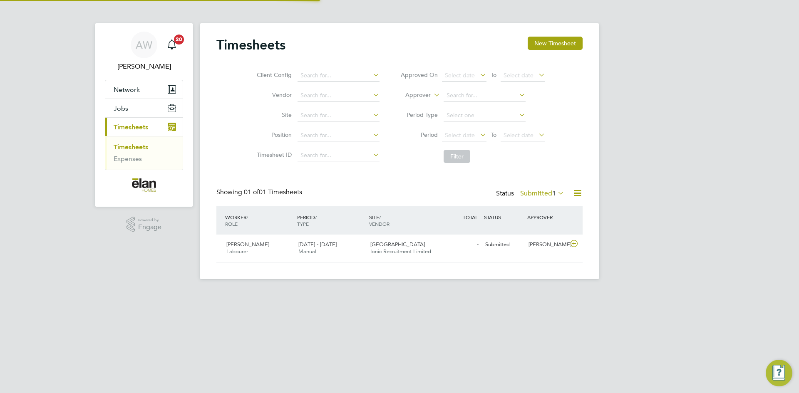
scroll to position [21, 72]
click at [576, 245] on icon at bounding box center [574, 243] width 10 height 7
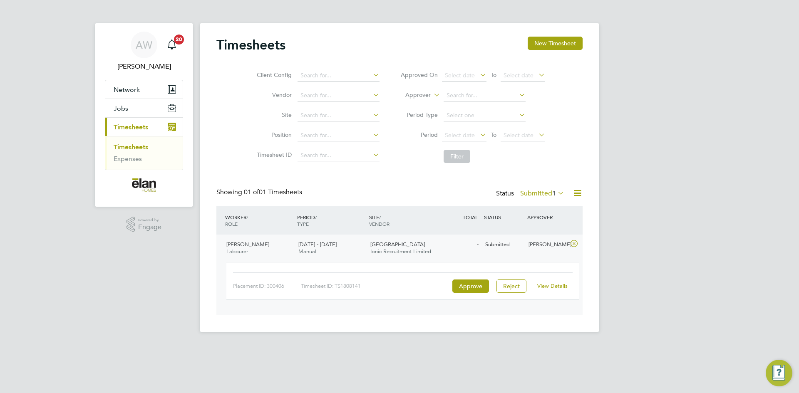
click at [552, 286] on link "View Details" at bounding box center [552, 285] width 30 height 7
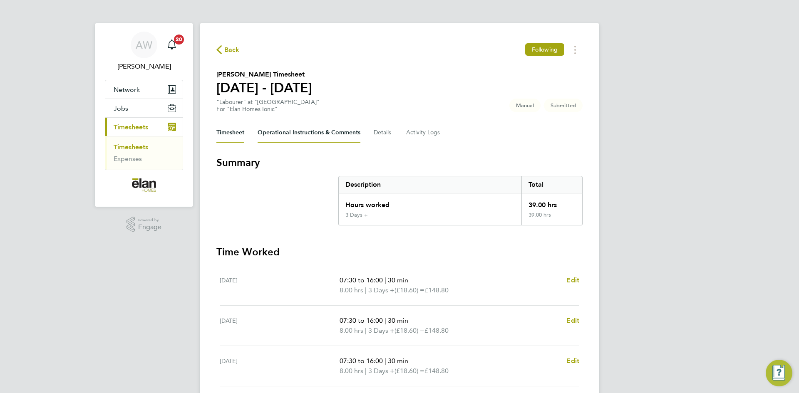
click at [298, 135] on Comments-tab "Operational Instructions & Comments" at bounding box center [308, 133] width 103 height 20
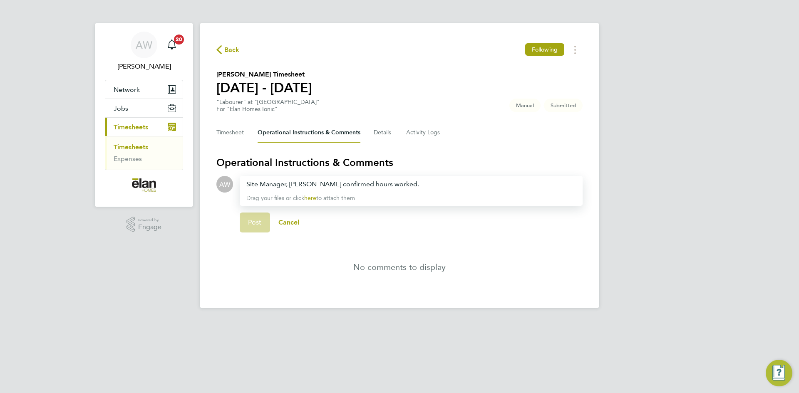
click at [253, 222] on span "Post" at bounding box center [255, 222] width 14 height 8
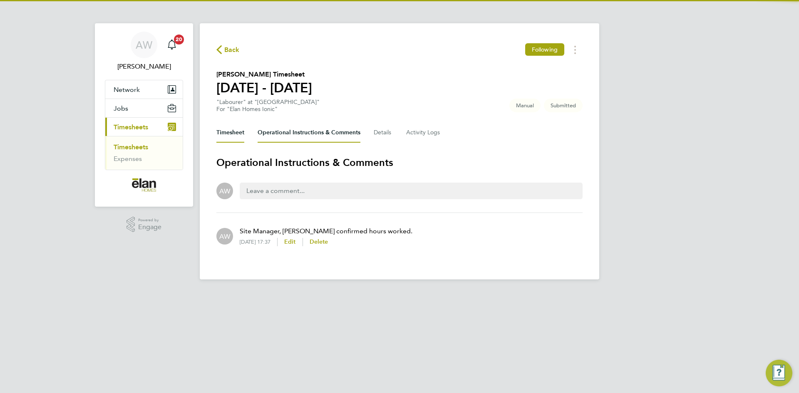
click at [227, 135] on button "Timesheet" at bounding box center [230, 133] width 28 height 20
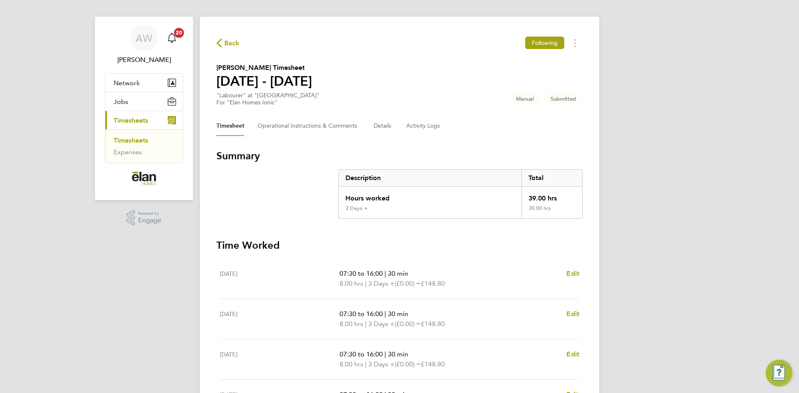
scroll to position [208, 0]
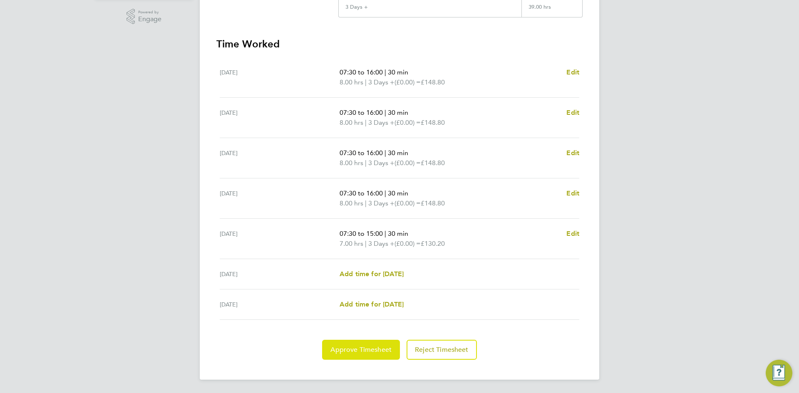
click at [359, 348] on span "Approve Timesheet" at bounding box center [360, 350] width 61 height 8
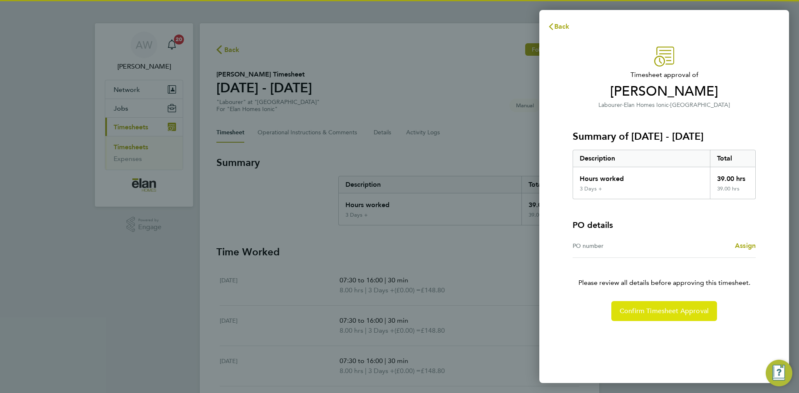
click at [631, 307] on span "Confirm Timesheet Approval" at bounding box center [663, 311] width 89 height 8
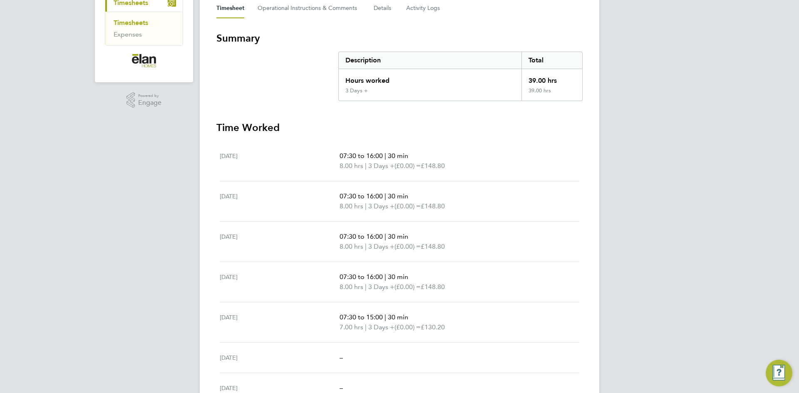
scroll to position [125, 0]
